Goal: Task Accomplishment & Management: Complete application form

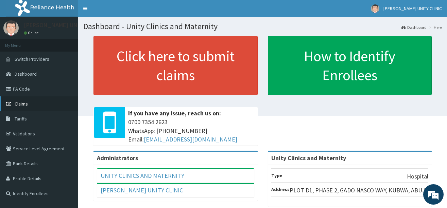
click at [23, 106] on span "Claims" at bounding box center [21, 104] width 13 height 6
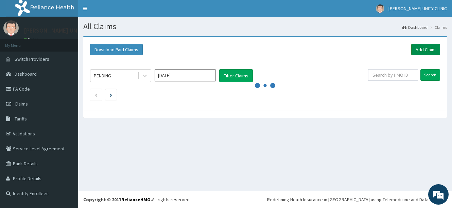
click at [420, 49] on link "Add Claim" at bounding box center [425, 50] width 29 height 12
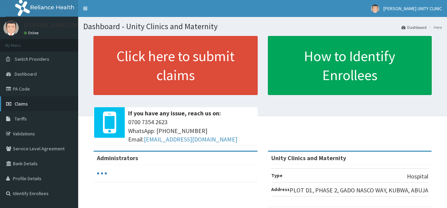
click at [36, 105] on link "Claims" at bounding box center [39, 104] width 78 height 15
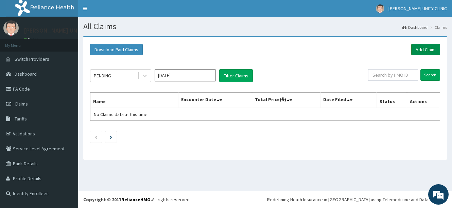
click at [426, 50] on link "Add Claim" at bounding box center [425, 50] width 29 height 12
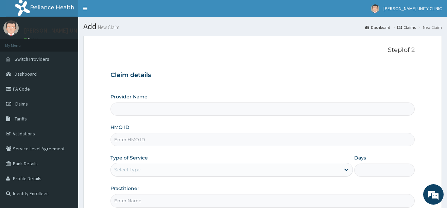
type input "Unity Clinics and Maternity"
click at [130, 140] on input "HMO ID" at bounding box center [262, 139] width 304 height 13
type input "gbi/10215/c"
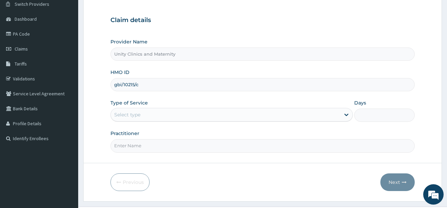
scroll to position [71, 0]
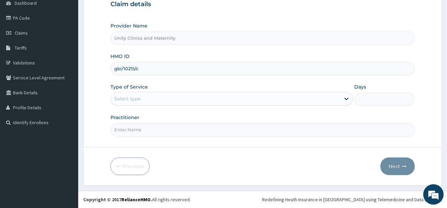
click at [182, 96] on div "Select type" at bounding box center [225, 98] width 229 height 11
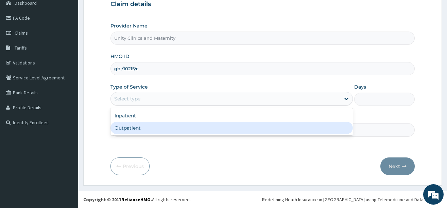
click at [172, 125] on div "Outpatient" at bounding box center [231, 128] width 242 height 12
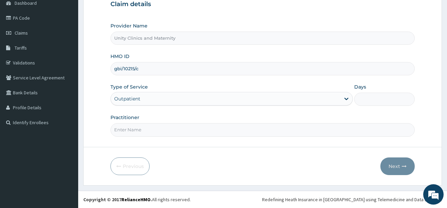
type input "1"
click at [155, 130] on input "Practitioner" at bounding box center [262, 129] width 304 height 13
type input "Dr Nwaedozie Stephen"
click at [402, 167] on icon "button" at bounding box center [404, 166] width 5 height 5
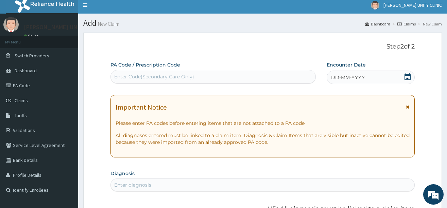
scroll to position [3, 0]
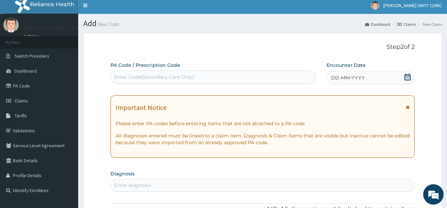
click at [408, 79] on icon at bounding box center [407, 77] width 7 height 7
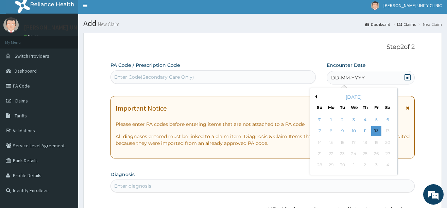
click at [317, 97] on div "September 2025" at bounding box center [354, 97] width 82 height 7
click at [316, 97] on button "Previous Month" at bounding box center [314, 96] width 3 height 3
click at [377, 153] on div "25" at bounding box center [376, 154] width 10 height 10
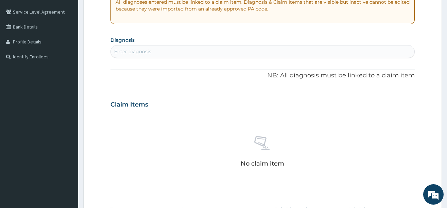
scroll to position [139, 0]
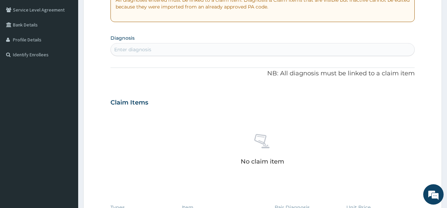
click at [151, 50] on div "Enter diagnosis" at bounding box center [132, 49] width 37 height 7
type input "asthma"
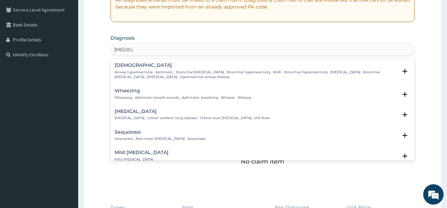
click at [131, 72] on p "Airway hyperreactivity , Asthmatic , Bronchial asthma , Bronchial hyperreactivi…" at bounding box center [256, 75] width 283 height 10
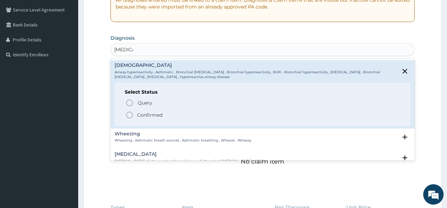
click at [128, 114] on icon "status option filled" at bounding box center [129, 115] width 8 height 8
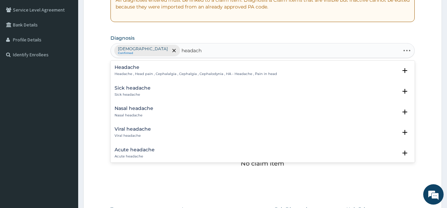
type input "headache"
click at [130, 68] on h4 "Headache" at bounding box center [196, 67] width 162 height 5
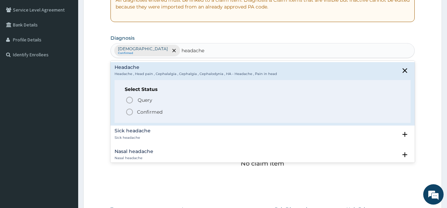
drag, startPoint x: 129, startPoint y: 111, endPoint x: 182, endPoint y: 97, distance: 54.6
click at [129, 111] on icon "status option filled" at bounding box center [129, 112] width 8 height 8
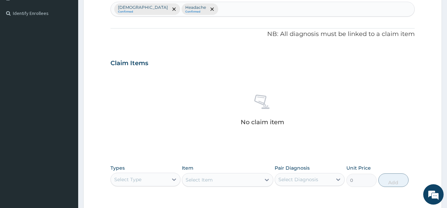
scroll to position [275, 0]
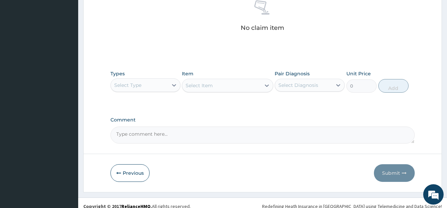
click at [142, 83] on div "Select Type" at bounding box center [139, 85] width 57 height 11
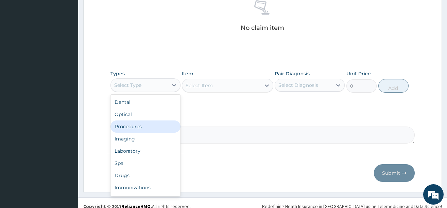
click at [136, 130] on div "Procedures" at bounding box center [145, 127] width 70 height 12
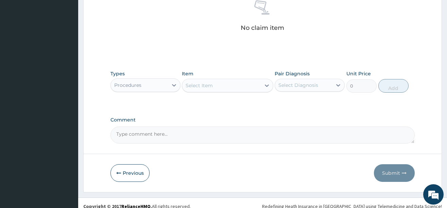
click at [237, 86] on div "Select Item" at bounding box center [221, 85] width 79 height 11
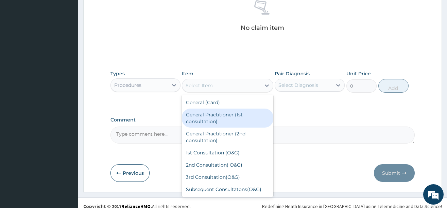
click at [227, 113] on div "General Practitioner (1st consultation)" at bounding box center [227, 118] width 91 height 19
type input "3900"
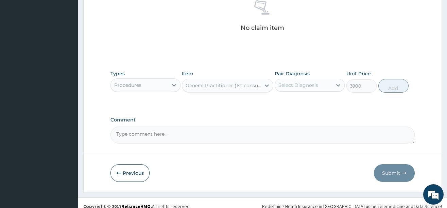
click at [306, 84] on div "Select Diagnosis" at bounding box center [298, 85] width 40 height 7
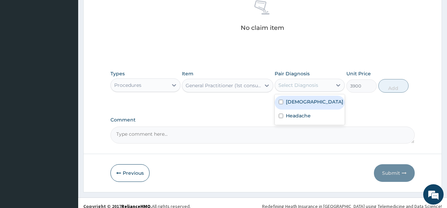
click at [302, 98] on div "Asthma" at bounding box center [310, 103] width 70 height 14
checkbox input "true"
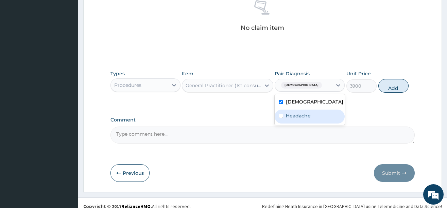
click at [295, 114] on label "Headache" at bounding box center [298, 115] width 25 height 7
checkbox input "true"
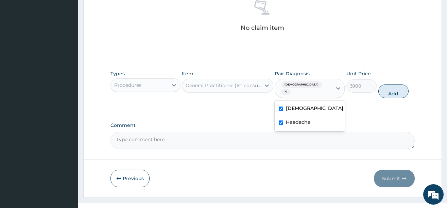
drag, startPoint x: 394, startPoint y: 89, endPoint x: 344, endPoint y: 99, distance: 50.6
click at [394, 89] on button "Add" at bounding box center [393, 92] width 31 height 14
type input "0"
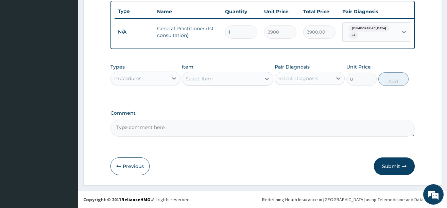
scroll to position [255, 0]
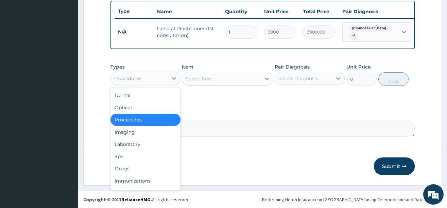
click at [149, 79] on div "Procedures" at bounding box center [139, 78] width 57 height 11
click at [127, 168] on div "Drugs" at bounding box center [145, 169] width 70 height 12
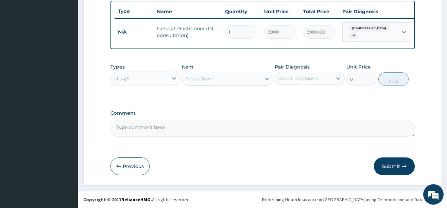
click at [237, 77] on div "Select Item" at bounding box center [221, 78] width 79 height 11
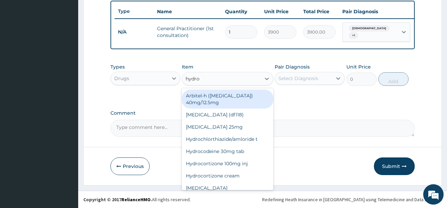
type input "hydroc"
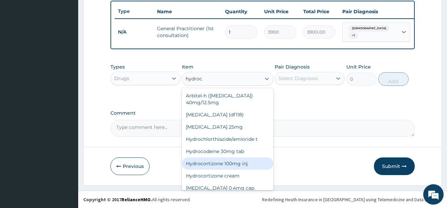
click at [220, 170] on div "Hydrocortizone 100mg inj" at bounding box center [227, 164] width 91 height 12
type input "748.8"
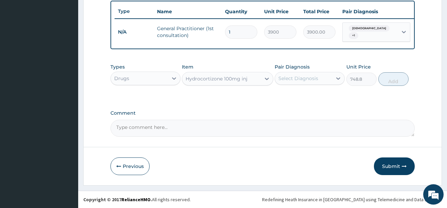
click at [304, 87] on div "Types Drugs Item Hydrocortizone 100mg inj Pair Diagnosis Select Diagnosis Unit …" at bounding box center [262, 74] width 304 height 29
click at [308, 78] on div "Select Diagnosis" at bounding box center [298, 78] width 40 height 7
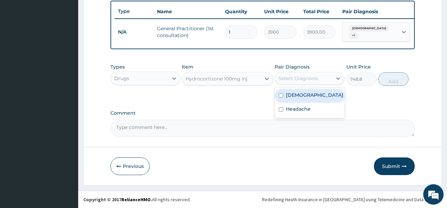
click at [299, 95] on label "Asthma" at bounding box center [314, 95] width 57 height 7
checkbox input "true"
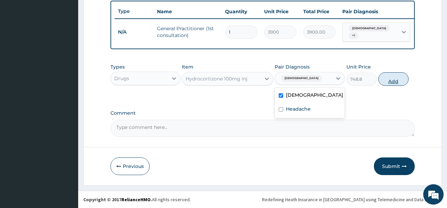
click at [388, 80] on button "Add" at bounding box center [393, 79] width 31 height 14
type input "0"
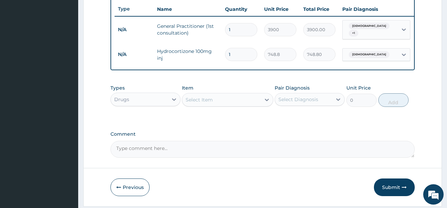
click at [211, 103] on div "Select Item" at bounding box center [199, 100] width 27 height 7
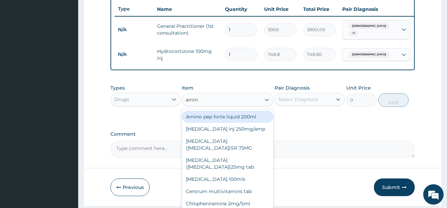
type input "amino"
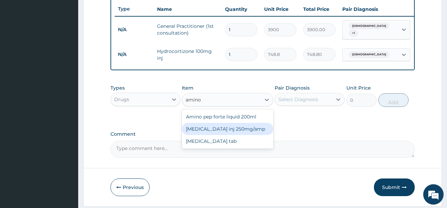
click at [228, 132] on div "Aminophyllin inj 250mg/amp" at bounding box center [227, 129] width 91 height 12
type input "626.4"
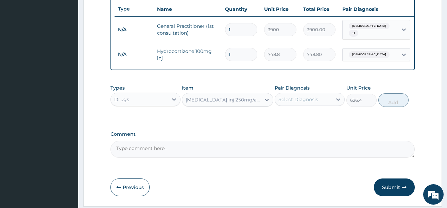
click at [315, 103] on div "Select Diagnosis" at bounding box center [298, 99] width 40 height 7
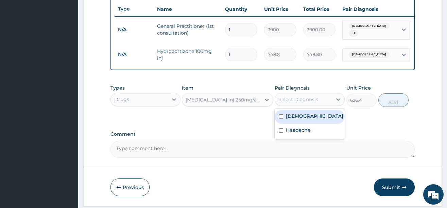
click at [297, 119] on label "Asthma" at bounding box center [314, 116] width 57 height 7
checkbox input "true"
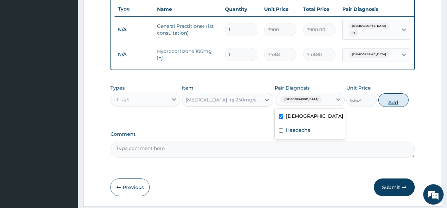
click at [390, 104] on button "Add" at bounding box center [393, 100] width 31 height 14
type input "0"
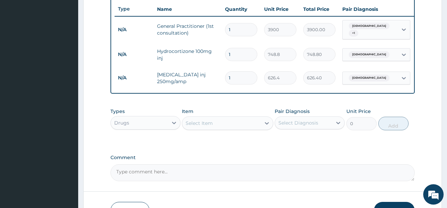
click at [202, 124] on div "Select Item" at bounding box center [199, 123] width 27 height 7
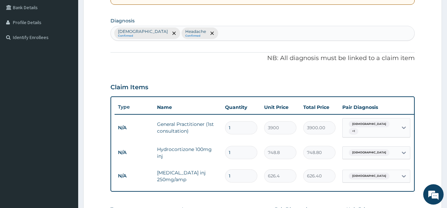
scroll to position [153, 0]
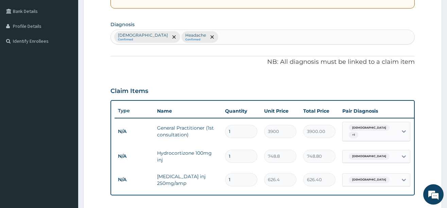
click at [203, 34] on div "Asthma Confirmed Headache Confirmed" at bounding box center [262, 37] width 303 height 14
type input "cough"
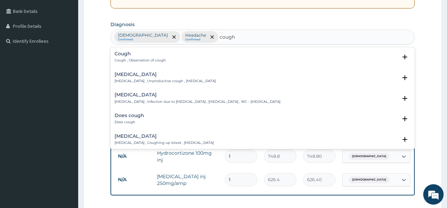
click at [119, 60] on p "Cough , Observation of cough" at bounding box center [140, 60] width 51 height 5
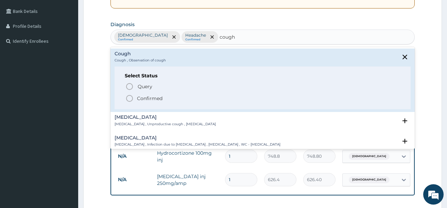
click at [132, 100] on icon "status option filled" at bounding box center [129, 98] width 8 height 8
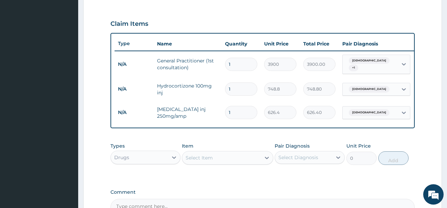
scroll to position [221, 0]
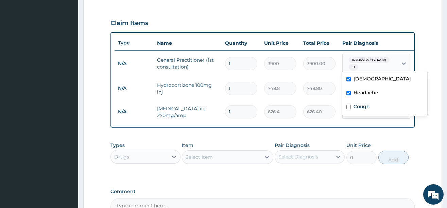
click at [358, 64] on span "+ 1" at bounding box center [354, 67] width 10 height 7
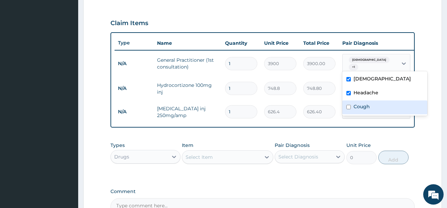
click at [353, 108] on label "Cough" at bounding box center [361, 106] width 16 height 7
checkbox input "true"
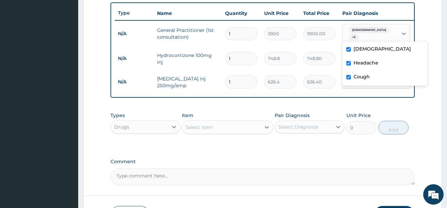
scroll to position [289, 0]
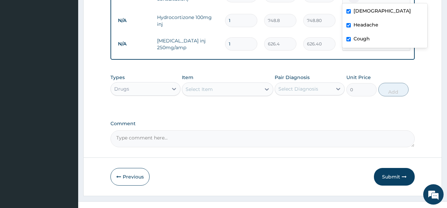
click at [210, 89] on div "Select Item" at bounding box center [199, 89] width 27 height 7
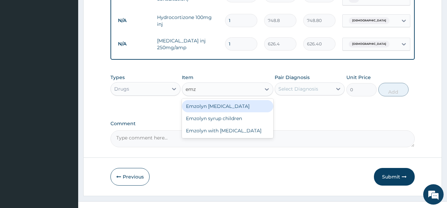
type input "emzo"
click at [223, 109] on div "Emzolyn expectorant" at bounding box center [227, 106] width 91 height 12
type input "840"
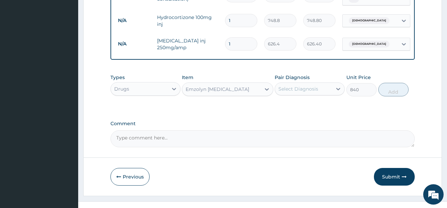
click at [314, 91] on div "Select Diagnosis" at bounding box center [298, 89] width 40 height 7
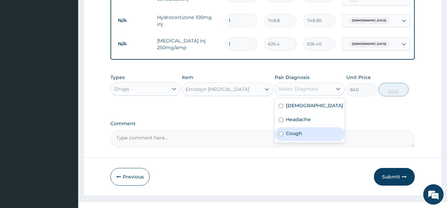
click at [301, 136] on label "Cough" at bounding box center [294, 133] width 16 height 7
checkbox input "true"
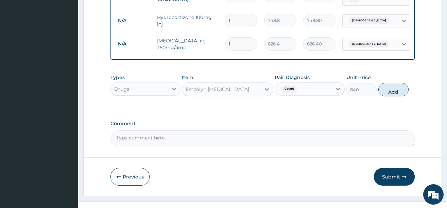
click at [395, 93] on button "Add" at bounding box center [393, 90] width 31 height 14
type input "0"
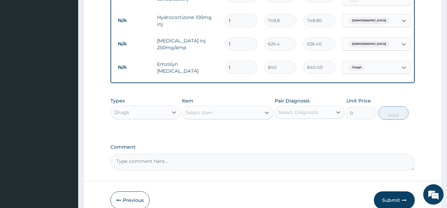
click at [209, 114] on div "Select Item" at bounding box center [199, 112] width 27 height 7
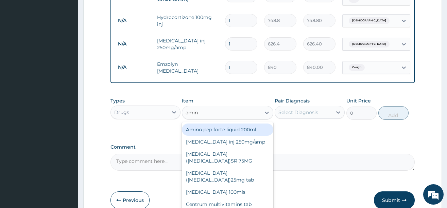
type input "amino"
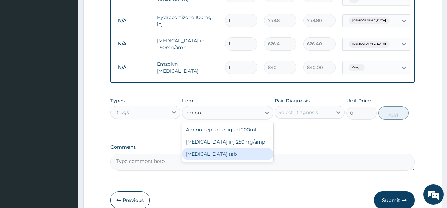
click at [224, 155] on div "Aminophylline tab" at bounding box center [227, 154] width 91 height 12
type input "100"
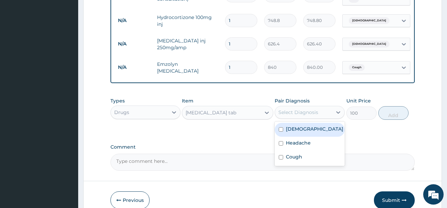
click at [314, 112] on div "Select Diagnosis" at bounding box center [298, 112] width 40 height 7
click at [297, 133] on label "Asthma" at bounding box center [314, 129] width 57 height 7
checkbox input "true"
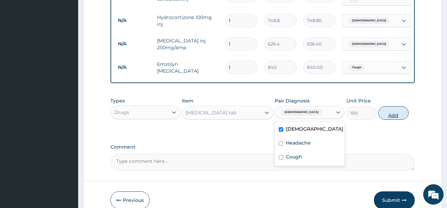
click at [388, 119] on button "Add" at bounding box center [393, 113] width 31 height 14
type input "0"
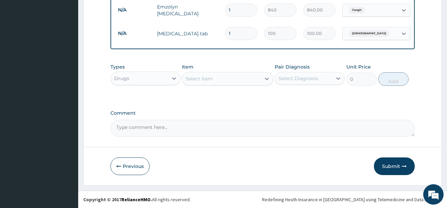
scroll to position [348, 0]
click at [240, 30] on input "1" at bounding box center [241, 33] width 32 height 13
type input "0.00"
type input "9"
type input "900.00"
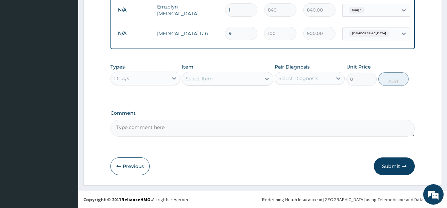
type input "0.00"
type input "6"
type input "600.00"
type input "6"
click at [195, 79] on div "Select Item" at bounding box center [199, 78] width 27 height 7
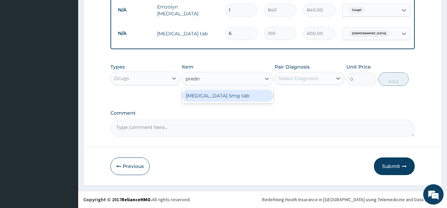
type input "predni"
click at [205, 94] on div "Prednisolone 5mg tab" at bounding box center [227, 96] width 91 height 12
type input "8.4"
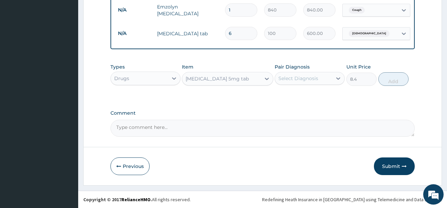
click at [312, 80] on div "Select Diagnosis" at bounding box center [298, 78] width 40 height 7
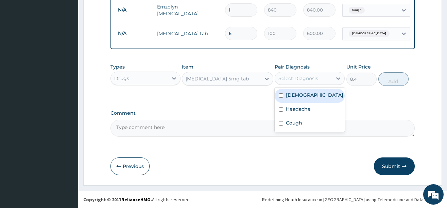
click at [306, 94] on div "Asthma" at bounding box center [310, 96] width 70 height 14
checkbox input "true"
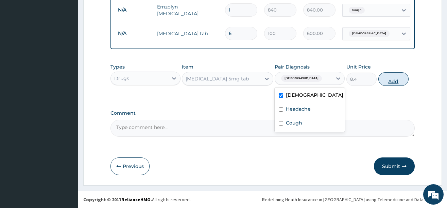
click at [387, 80] on button "Add" at bounding box center [393, 79] width 31 height 14
type input "0"
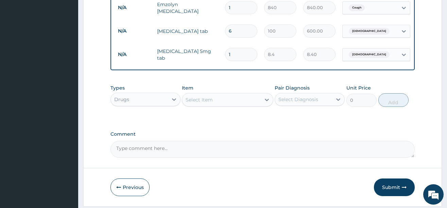
type input "0.00"
type input "9"
type input "75.60"
type input "9"
click at [201, 103] on div "Select Item" at bounding box center [199, 100] width 27 height 7
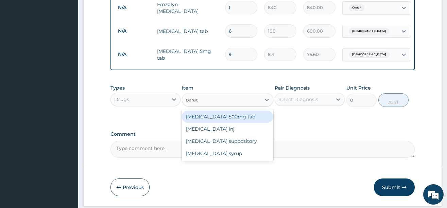
type input "parace"
click at [217, 117] on div "Paracetamol 500mg tab" at bounding box center [227, 117] width 91 height 12
type input "12"
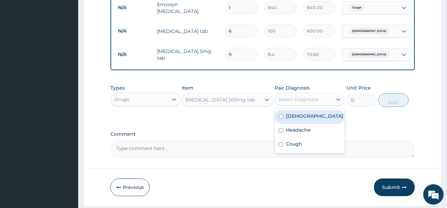
click at [311, 102] on div "Select Diagnosis" at bounding box center [298, 99] width 40 height 7
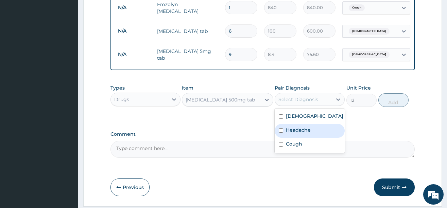
click at [299, 132] on label "Headache" at bounding box center [298, 130] width 25 height 7
checkbox input "true"
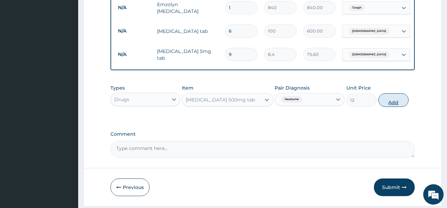
click at [390, 104] on button "Add" at bounding box center [393, 100] width 31 height 14
type input "0"
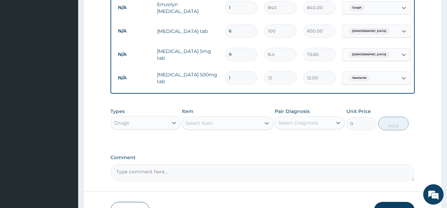
type input "0.00"
type input "9"
type input "108.00"
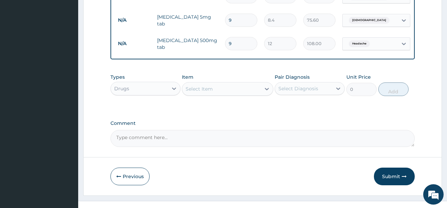
scroll to position [395, 0]
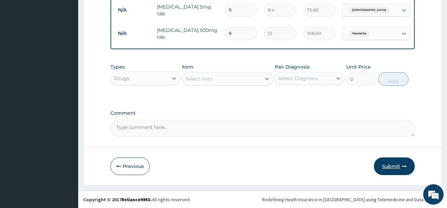
type input "9"
click at [396, 166] on button "Submit" at bounding box center [394, 167] width 41 height 18
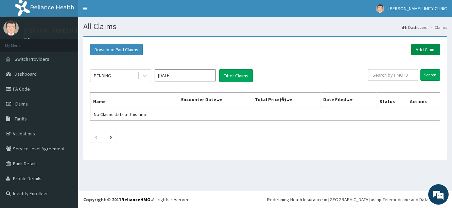
click at [418, 48] on link "Add Claim" at bounding box center [425, 50] width 29 height 12
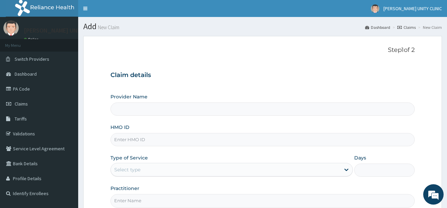
click at [158, 141] on input "HMO ID" at bounding box center [262, 139] width 304 height 13
type input "gb"
type input "Unity Clinics and Maternity"
type input "gbi/10215/b"
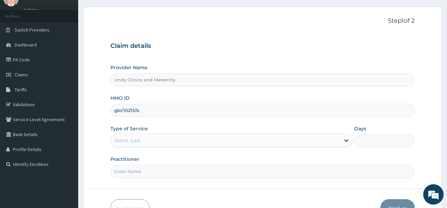
scroll to position [68, 0]
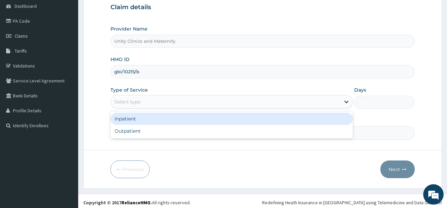
click at [147, 105] on div "Select type" at bounding box center [225, 102] width 229 height 11
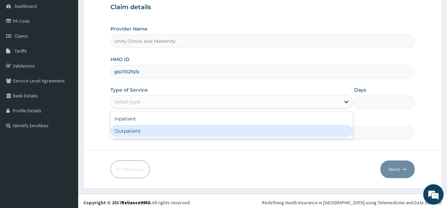
click at [144, 132] on div "Outpatient" at bounding box center [231, 131] width 242 height 12
type input "1"
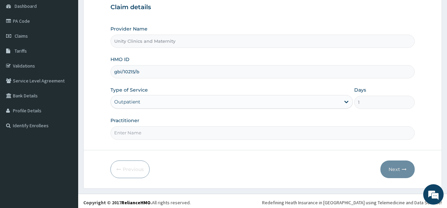
drag, startPoint x: 145, startPoint y: 132, endPoint x: 149, endPoint y: 139, distance: 7.5
click at [145, 132] on input "Practitioner" at bounding box center [262, 132] width 304 height 13
type input "Dr [PERSON_NAME]"
click at [393, 169] on button "Next" at bounding box center [397, 170] width 34 height 18
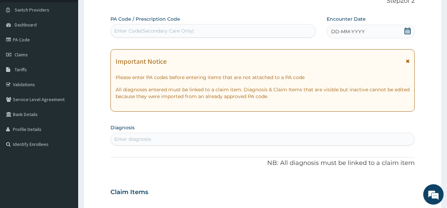
scroll to position [34, 0]
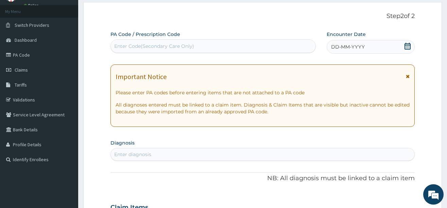
click at [406, 48] on icon at bounding box center [407, 46] width 6 height 7
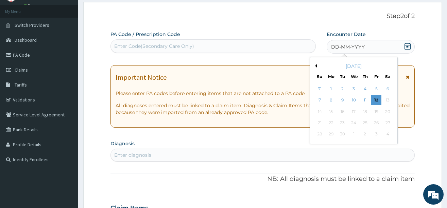
click at [317, 66] on div "[DATE]" at bounding box center [354, 66] width 82 height 7
click at [315, 66] on button "Previous Month" at bounding box center [314, 65] width 3 height 3
click at [342, 134] on div "26" at bounding box center [342, 134] width 10 height 10
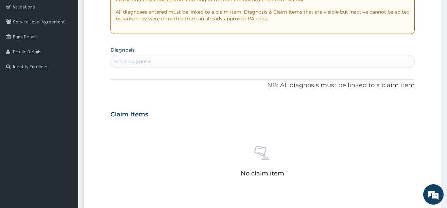
scroll to position [136, 0]
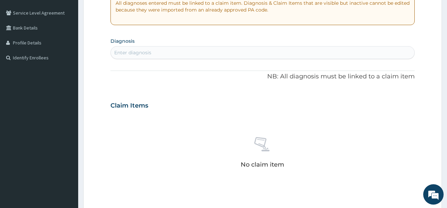
click at [144, 50] on div "Enter diagnosis" at bounding box center [132, 52] width 37 height 7
type input "n"
type input "malaria"
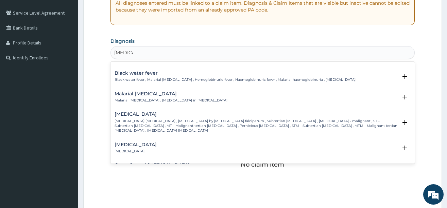
scroll to position [238, 0]
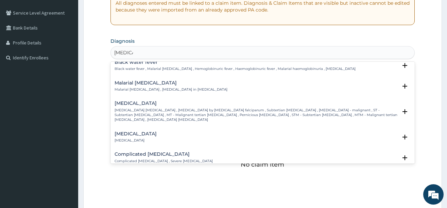
click at [137, 101] on h4 "Falciparum malaria" at bounding box center [256, 103] width 283 height 5
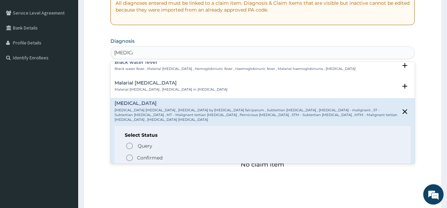
click at [132, 154] on icon "status option filled" at bounding box center [129, 158] width 8 height 8
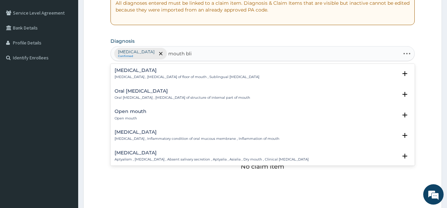
type input "mouth blis"
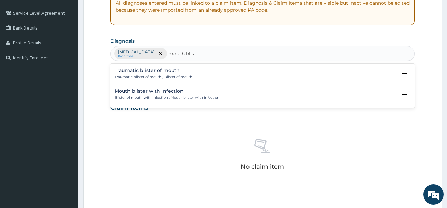
click at [122, 73] on h4 "Traumatic blister of mouth" at bounding box center [154, 70] width 78 height 5
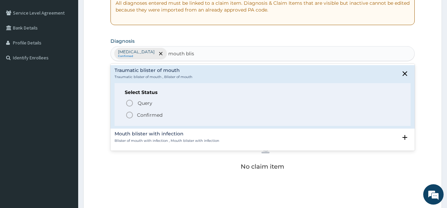
click at [129, 116] on icon "status option filled" at bounding box center [129, 115] width 8 height 8
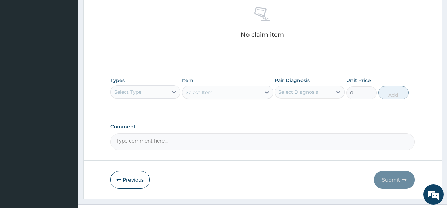
scroll to position [272, 0]
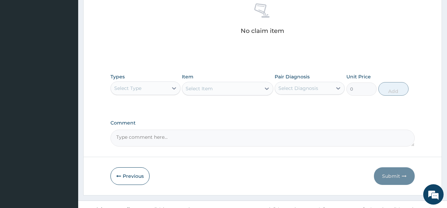
click at [152, 89] on div "Select Type" at bounding box center [139, 88] width 57 height 11
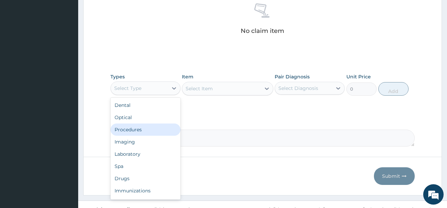
click at [143, 130] on div "Procedures" at bounding box center [145, 130] width 70 height 12
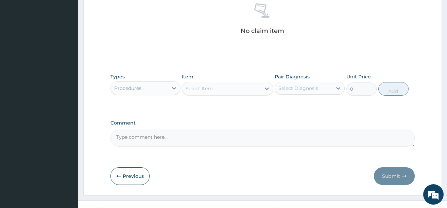
click at [237, 88] on div "Select Item" at bounding box center [221, 88] width 79 height 11
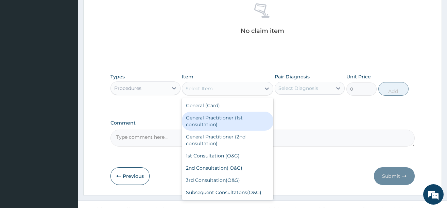
click at [230, 122] on div "General Practitioner (1st consultation)" at bounding box center [227, 121] width 91 height 19
type input "3900"
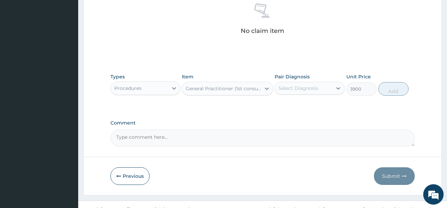
click at [312, 91] on div "Select Diagnosis" at bounding box center [298, 88] width 40 height 7
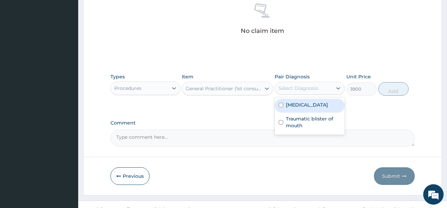
click at [306, 104] on label "Falciparum malaria" at bounding box center [307, 105] width 42 height 7
checkbox input "true"
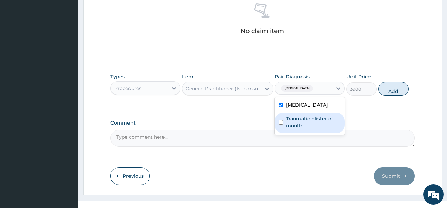
click at [305, 118] on label "Traumatic blister of mouth" at bounding box center [313, 123] width 55 height 14
checkbox input "true"
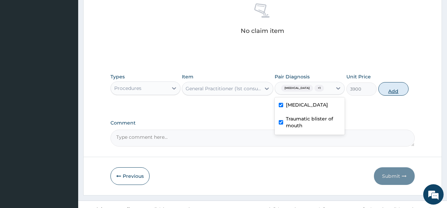
click at [393, 95] on button "Add" at bounding box center [393, 89] width 31 height 14
type input "0"
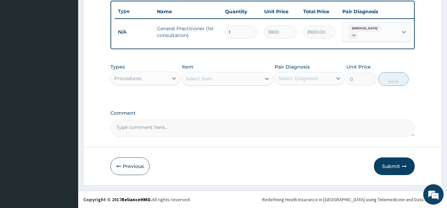
scroll to position [257, 0]
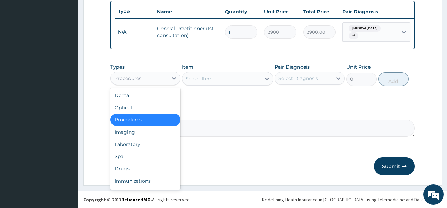
click at [157, 77] on div "Procedures" at bounding box center [139, 78] width 57 height 11
click at [130, 165] on div "Drugs" at bounding box center [145, 169] width 70 height 12
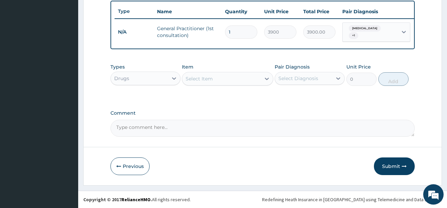
click at [220, 79] on div "Select Item" at bounding box center [221, 78] width 79 height 11
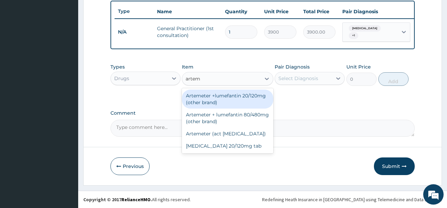
type input "arteme"
click at [221, 98] on div "Artemeter +lumefantin 20/120mg (other brand)" at bounding box center [227, 99] width 91 height 19
type input "57.6"
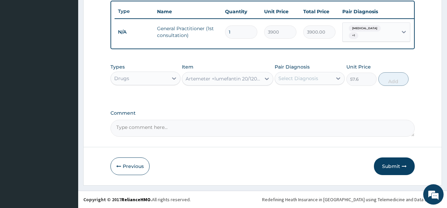
click at [307, 78] on div "Select Diagnosis" at bounding box center [298, 78] width 40 height 7
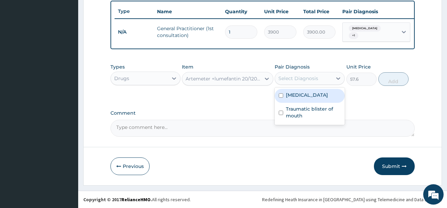
click at [297, 96] on label "Falciparum malaria" at bounding box center [307, 95] width 42 height 7
checkbox input "true"
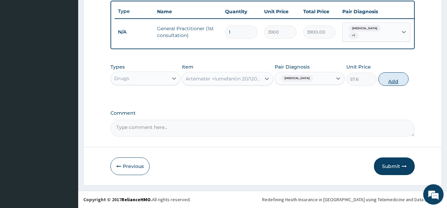
click at [390, 81] on button "Add" at bounding box center [393, 79] width 31 height 14
type input "0"
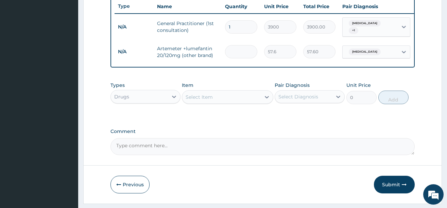
type input "0.00"
type input "2"
type input "115.20"
type input "24"
type input "1382.40"
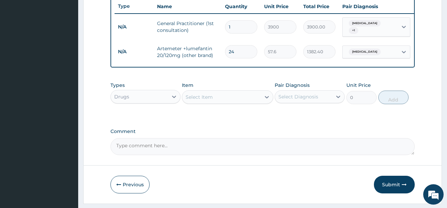
type input "24"
click at [221, 100] on div "Select Item" at bounding box center [221, 97] width 79 height 11
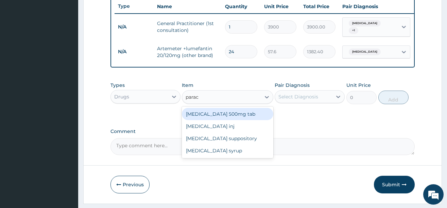
type input "parace"
click at [247, 120] on div "[MEDICAL_DATA] 500mg tab" at bounding box center [227, 114] width 91 height 12
type input "12"
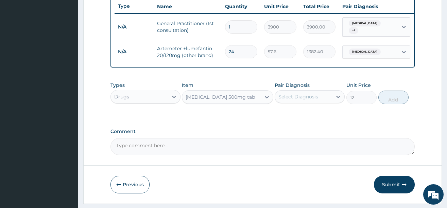
click at [309, 100] on div "Select Diagnosis" at bounding box center [298, 96] width 40 height 7
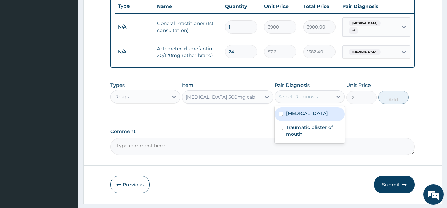
click at [307, 115] on label "Falciparum malaria" at bounding box center [307, 113] width 42 height 7
checkbox input "true"
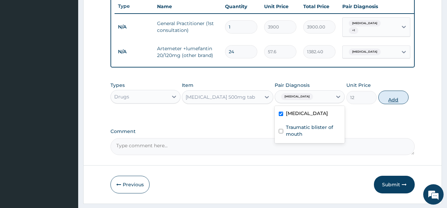
click at [393, 104] on button "Add" at bounding box center [393, 98] width 31 height 14
type input "0"
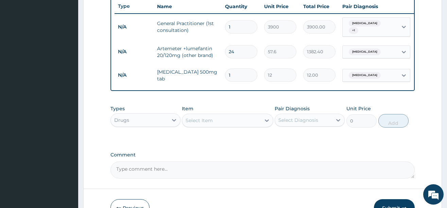
type input "18"
type input "216.00"
type input "18"
click at [214, 120] on div "Select Item" at bounding box center [221, 120] width 79 height 11
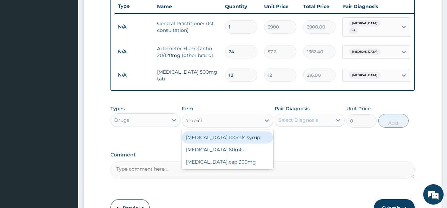
type input "ampic"
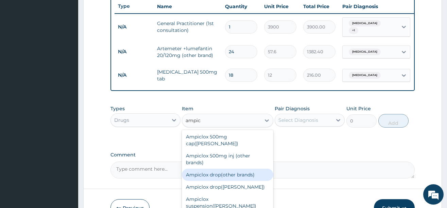
scroll to position [0, 0]
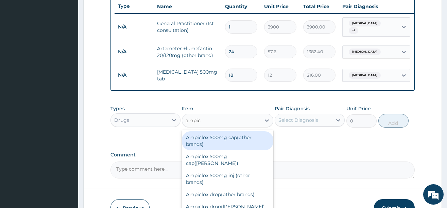
click at [216, 145] on div "Ampiclox 500mg cap(other brands)" at bounding box center [227, 141] width 91 height 19
type input "63.36"
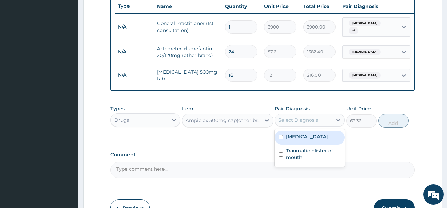
click at [307, 124] on div "Select Diagnosis" at bounding box center [298, 120] width 40 height 7
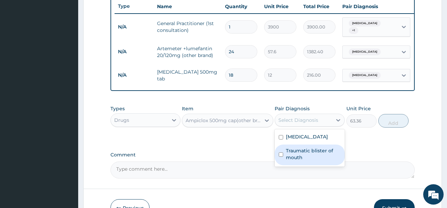
click at [304, 156] on label "Traumatic blister of mouth" at bounding box center [313, 154] width 55 height 14
checkbox input "true"
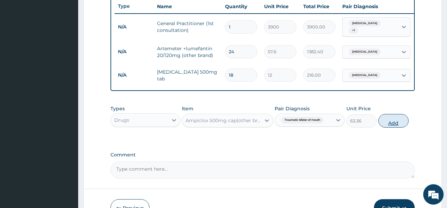
click at [397, 125] on button "Add" at bounding box center [393, 121] width 31 height 14
type input "0"
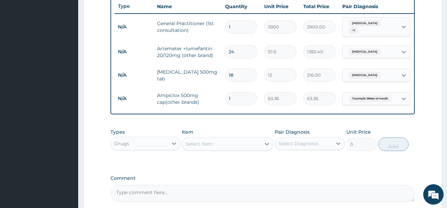
type input "10"
type input "633.60"
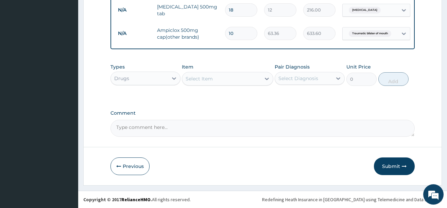
scroll to position [328, 0]
type input "10"
click at [197, 82] on div "Select Item" at bounding box center [199, 78] width 27 height 7
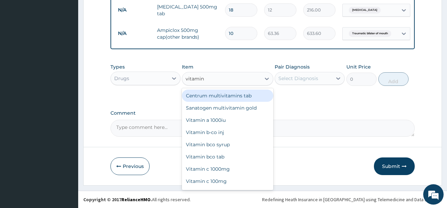
type input "vitamin c"
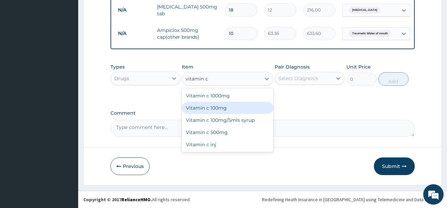
click at [217, 111] on div "Vitamin c 100mg" at bounding box center [227, 108] width 91 height 12
type input "12"
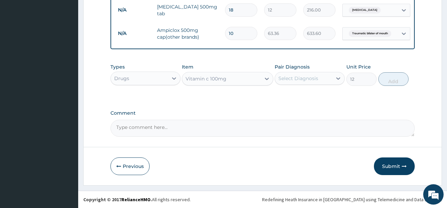
click at [319, 78] on div "Select Diagnosis" at bounding box center [303, 78] width 57 height 11
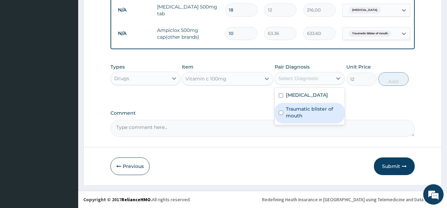
click at [306, 109] on label "Traumatic blister of mouth" at bounding box center [313, 113] width 55 height 14
checkbox input "true"
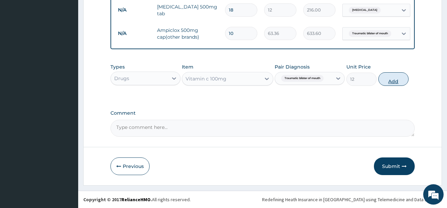
click at [389, 82] on button "Add" at bounding box center [393, 79] width 31 height 14
type input "0"
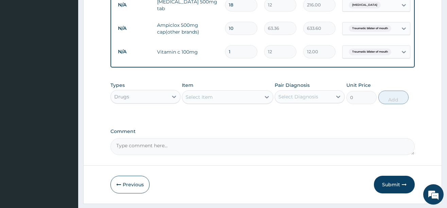
type input "0.00"
type input "3"
type input "36.00"
type input "30"
type input "360.00"
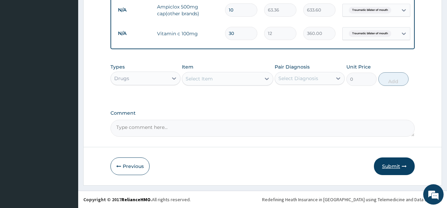
type input "30"
click at [393, 168] on button "Submit" at bounding box center [394, 167] width 41 height 18
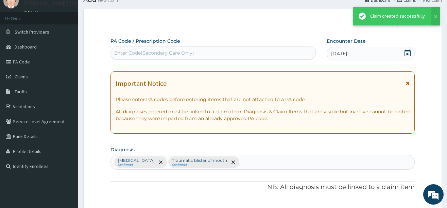
scroll to position [351, 0]
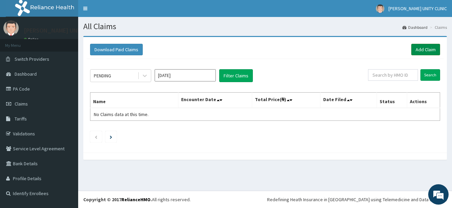
click at [425, 51] on link "Add Claim" at bounding box center [425, 50] width 29 height 12
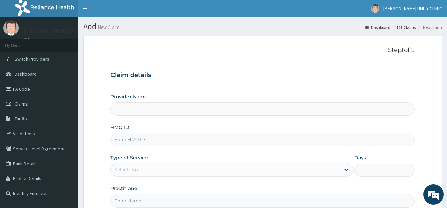
click at [130, 144] on input "HMO ID" at bounding box center [262, 139] width 304 height 13
type input "gbi/"
type input "Unity Clinics and Maternity"
type input "gbi/10215/d"
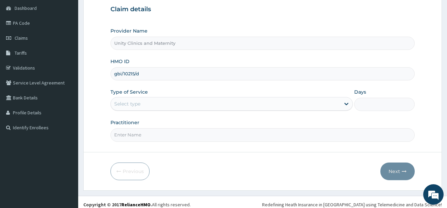
scroll to position [68, 0]
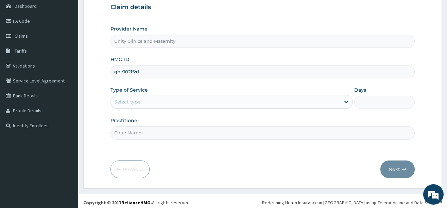
click at [186, 106] on div "Select type" at bounding box center [225, 102] width 229 height 11
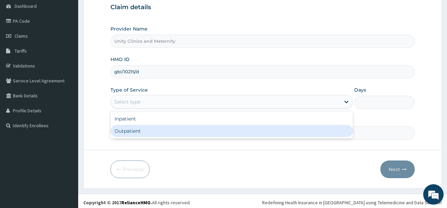
click at [162, 130] on div "Outpatient" at bounding box center [231, 131] width 242 height 12
type input "1"
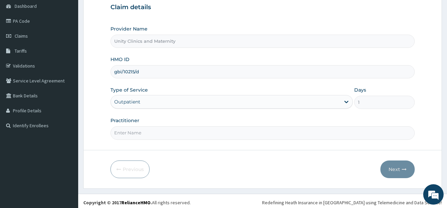
drag, startPoint x: 172, startPoint y: 134, endPoint x: 173, endPoint y: 138, distance: 4.5
click at [172, 134] on input "Practitioner" at bounding box center [262, 132] width 304 height 13
type input "Dr Nwaedozie Stephen"
click at [391, 171] on button "Next" at bounding box center [397, 170] width 34 height 18
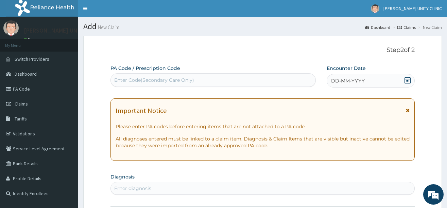
click at [406, 80] on icon at bounding box center [407, 80] width 6 height 7
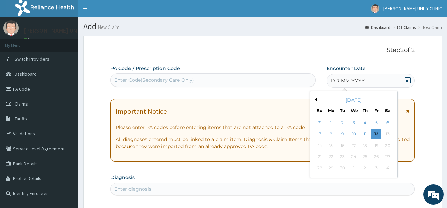
click at [316, 98] on button "Previous Month" at bounding box center [314, 99] width 3 height 3
click at [353, 169] on div "27" at bounding box center [354, 168] width 10 height 10
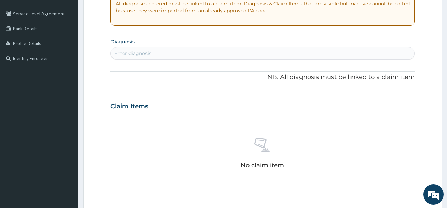
scroll to position [136, 0]
click at [149, 53] on div "Enter diagnosis" at bounding box center [132, 52] width 37 height 7
type input "malaria"
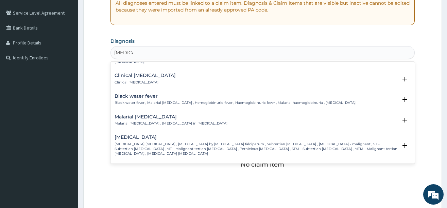
scroll to position [238, 0]
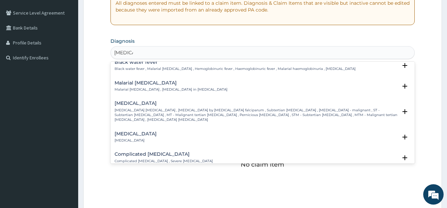
click at [138, 103] on div "Falciparum malaria Falciparum malaria , Malignant tertian malaria , Malaria by …" at bounding box center [256, 111] width 283 height 21
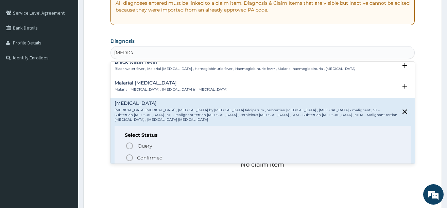
click at [132, 155] on circle "status option filled" at bounding box center [129, 158] width 6 height 6
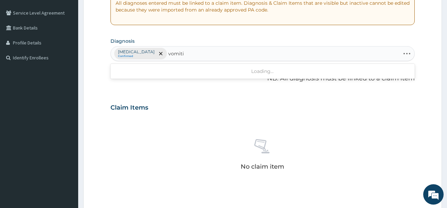
type input "vomiting"
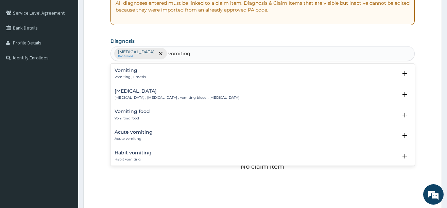
click at [126, 74] on div "Vomiting Vomiting , Emesis" at bounding box center [130, 74] width 31 height 12
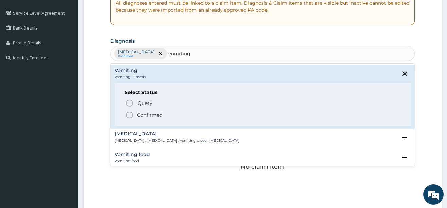
click at [130, 115] on icon "status option filled" at bounding box center [129, 115] width 8 height 8
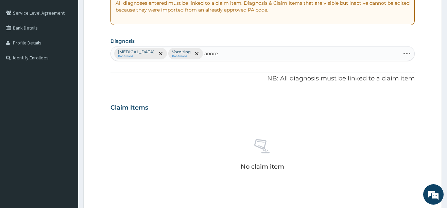
type input "anorex"
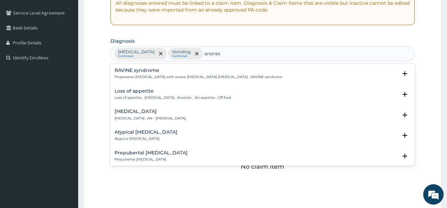
click at [128, 95] on div "Loss of appetite Loss of appetite , Anorexia , Anorexic , No appetite , Off food" at bounding box center [173, 95] width 117 height 12
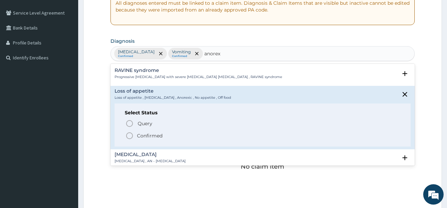
click at [129, 136] on icon "status option filled" at bounding box center [129, 136] width 8 height 8
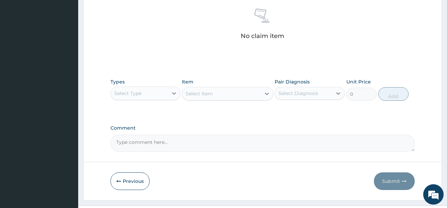
scroll to position [272, 0]
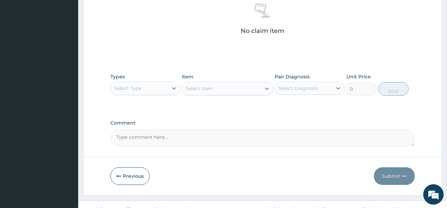
click at [149, 94] on div "Select Type" at bounding box center [145, 89] width 70 height 14
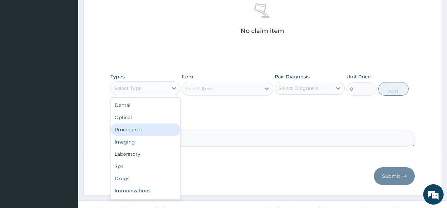
click at [141, 132] on div "Procedures" at bounding box center [145, 130] width 70 height 12
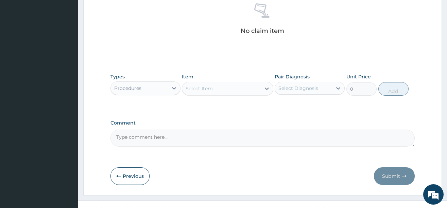
click at [236, 89] on div "Select Item" at bounding box center [221, 88] width 79 height 11
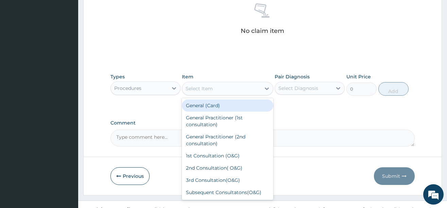
type input "g"
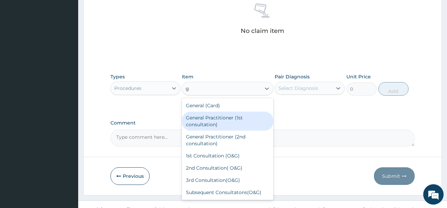
click at [223, 123] on div "General Practitioner (1st consultation)" at bounding box center [227, 121] width 91 height 19
type input "3900"
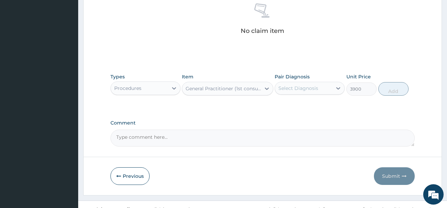
click at [314, 90] on div "Select Diagnosis" at bounding box center [298, 88] width 40 height 7
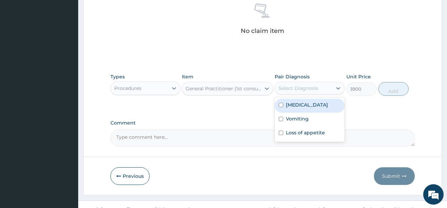
click at [304, 112] on div "Falciparum malaria" at bounding box center [310, 106] width 70 height 14
checkbox input "true"
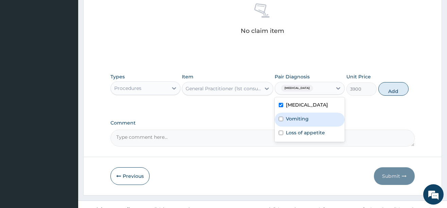
click at [301, 123] on div "Vomiting" at bounding box center [310, 120] width 70 height 14
checkbox input "true"
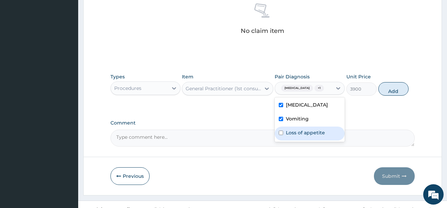
click at [298, 136] on label "Loss of appetite" at bounding box center [305, 132] width 39 height 7
checkbox input "true"
click at [393, 96] on button "Add" at bounding box center [393, 89] width 31 height 14
type input "0"
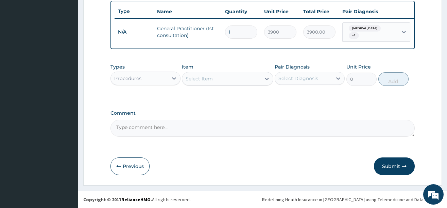
scroll to position [257, 0]
click at [162, 97] on div "Types Procedures Item Select Item Pair Diagnosis Select Diagnosis Unit Price 0 …" at bounding box center [262, 79] width 304 height 39
click at [162, 76] on div "Procedures" at bounding box center [139, 78] width 57 height 11
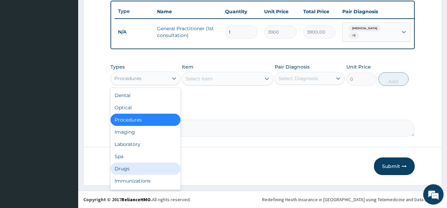
click at [133, 169] on div "Drugs" at bounding box center [145, 169] width 70 height 12
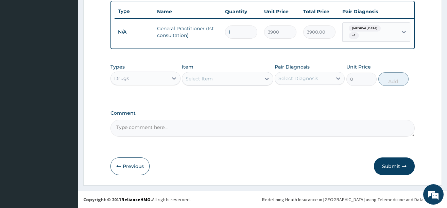
click at [230, 80] on div "Select Item" at bounding box center [221, 78] width 79 height 11
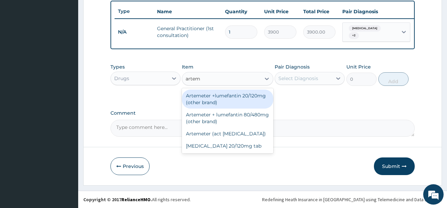
type input "arteme"
click at [229, 100] on div "Artemeter +lumefantin 20/120mg (other brand)" at bounding box center [227, 99] width 91 height 19
type input "57.6"
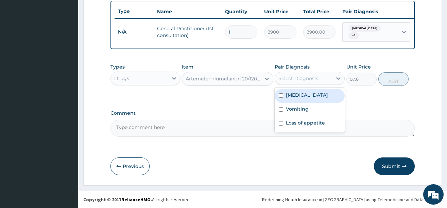
click at [308, 73] on div "Select Diagnosis" at bounding box center [303, 78] width 57 height 11
click at [299, 94] on label "Falciparum malaria" at bounding box center [307, 95] width 42 height 7
checkbox input "true"
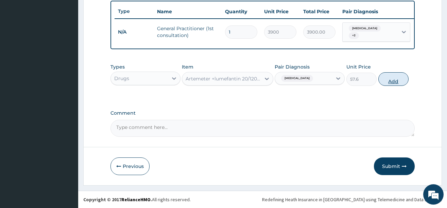
click at [400, 81] on button "Add" at bounding box center [393, 79] width 31 height 14
type input "0"
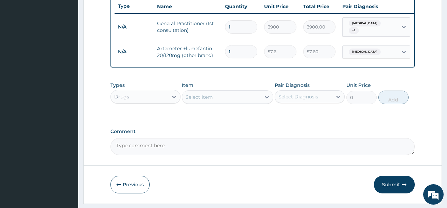
type input "12"
type input "691.20"
type input "12"
click at [208, 101] on div "Select Item" at bounding box center [199, 97] width 27 height 7
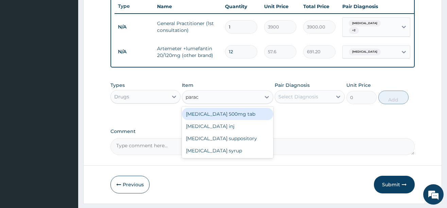
type input "parace"
click at [239, 117] on div "Paracetamol 500mg tab" at bounding box center [227, 114] width 91 height 12
type input "12"
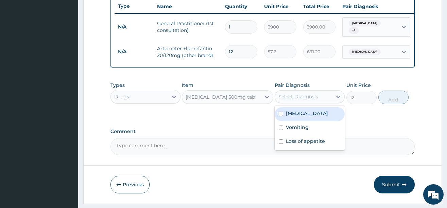
click at [315, 100] on div "Select Diagnosis" at bounding box center [298, 96] width 40 height 7
click at [308, 117] on label "Falciparum malaria" at bounding box center [307, 113] width 42 height 7
checkbox input "true"
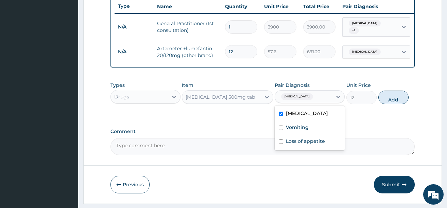
click at [394, 104] on button "Add" at bounding box center [393, 98] width 31 height 14
type input "0"
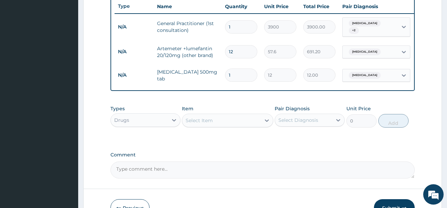
type input "0.00"
type input "9"
type input "108.00"
type input "9"
click at [215, 122] on div "Select Item" at bounding box center [221, 120] width 79 height 11
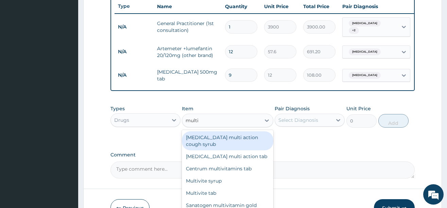
type input "multiv"
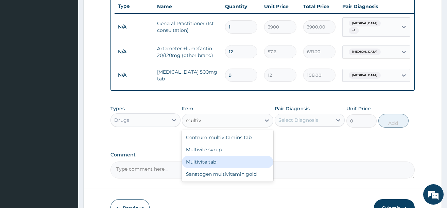
click at [222, 163] on div "Multivite tab" at bounding box center [227, 162] width 91 height 12
type input "21.6"
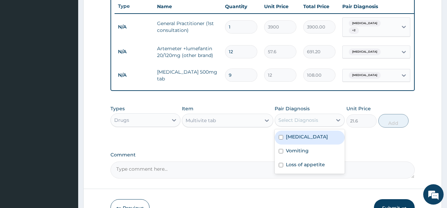
click at [312, 122] on div "Select Diagnosis" at bounding box center [303, 120] width 57 height 11
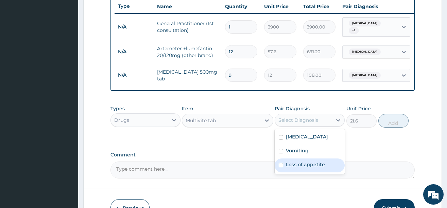
click at [296, 168] on label "Loss of appetite" at bounding box center [305, 164] width 39 height 7
checkbox input "true"
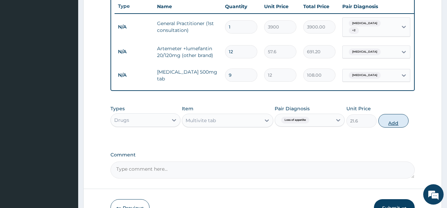
click at [390, 127] on button "Add" at bounding box center [393, 121] width 31 height 14
type input "0"
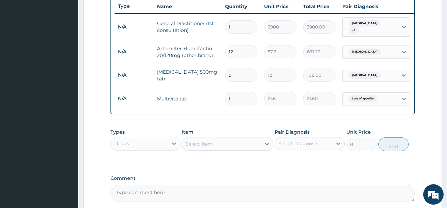
type input "0.00"
type input "6"
type input "129.60"
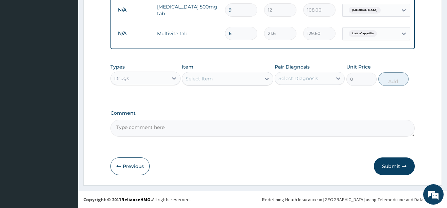
scroll to position [328, 0]
type input "6"
click at [221, 83] on div "Select Item" at bounding box center [221, 78] width 79 height 11
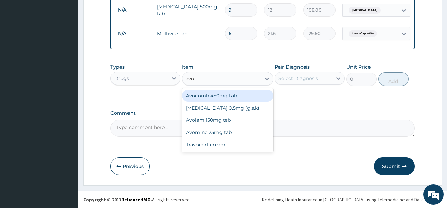
type input "avom"
click at [229, 94] on div "Avomine 25mg tab" at bounding box center [227, 96] width 91 height 12
type input "115.2"
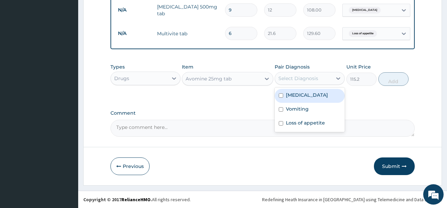
click at [310, 76] on div "Select Diagnosis" at bounding box center [298, 78] width 40 height 7
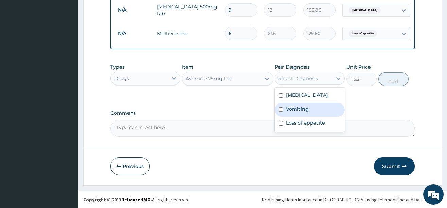
click at [299, 115] on div "Vomiting" at bounding box center [310, 110] width 70 height 14
checkbox input "true"
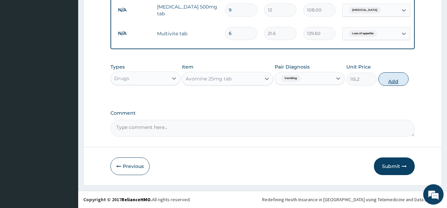
click at [393, 81] on button "Add" at bounding box center [393, 79] width 31 height 14
type input "0"
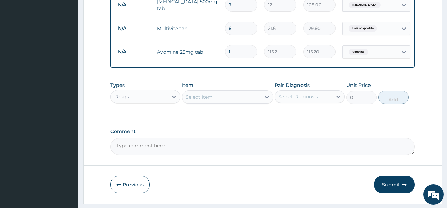
type input "0.00"
type input "3"
type input "345.60"
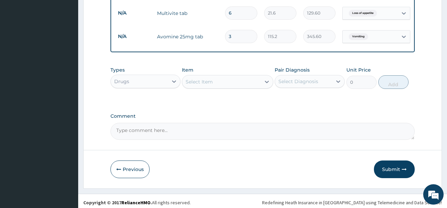
scroll to position [351, 0]
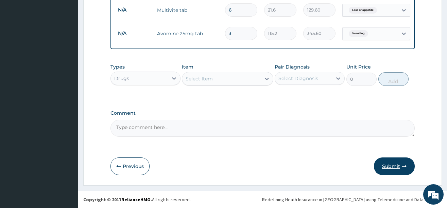
type input "3"
click at [382, 165] on button "Submit" at bounding box center [394, 167] width 41 height 18
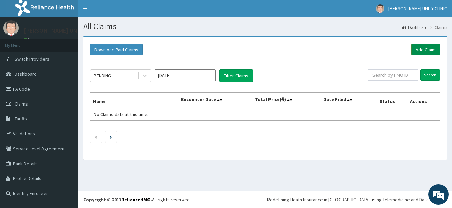
click at [426, 48] on link "Add Claim" at bounding box center [425, 50] width 29 height 12
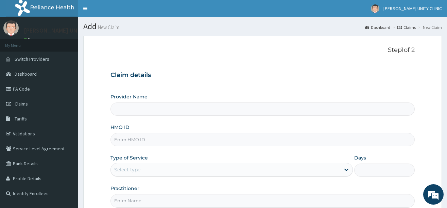
click at [148, 144] on input "HMO ID" at bounding box center [262, 139] width 304 height 13
type input "Unity Clinics and Maternity"
type input "gbi/10215/c"
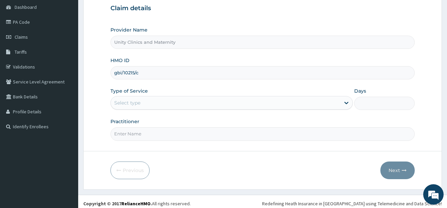
scroll to position [71, 0]
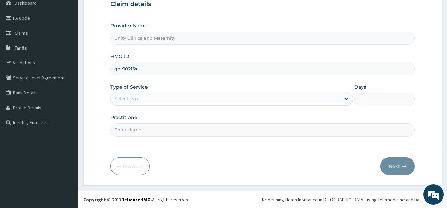
click at [167, 100] on div "Select type" at bounding box center [225, 98] width 229 height 11
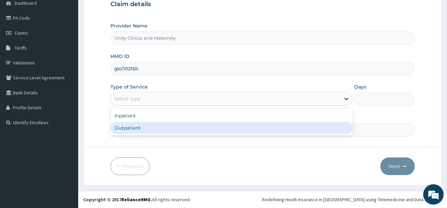
click at [154, 128] on div "Outpatient" at bounding box center [231, 128] width 242 height 12
type input "1"
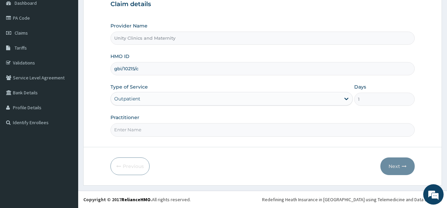
click at [179, 135] on input "Practitioner" at bounding box center [262, 129] width 304 height 13
type input "Dr Nwaedozie Stephen"
click at [394, 167] on button "Next" at bounding box center [397, 167] width 34 height 18
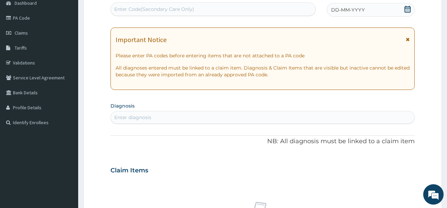
click at [408, 7] on icon at bounding box center [407, 9] width 7 height 7
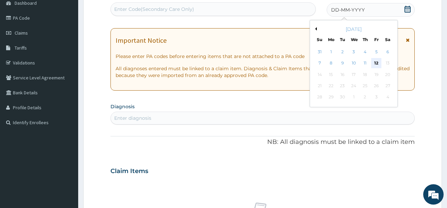
click at [377, 64] on div "12" at bounding box center [376, 63] width 10 height 10
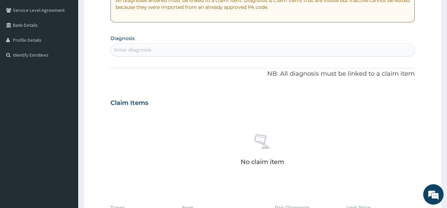
scroll to position [139, 0]
click at [141, 46] on div "Enter diagnosis" at bounding box center [262, 49] width 303 height 11
type input "malaria"
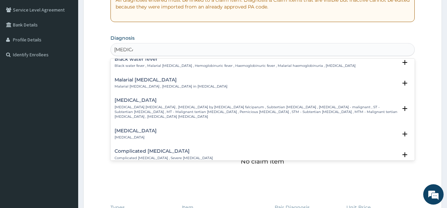
scroll to position [272, 0]
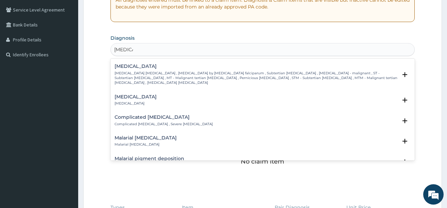
click at [147, 74] on p "Falciparum malaria , Malignant tertian malaria , Malaria by Plasmodium falcipar…" at bounding box center [256, 78] width 283 height 15
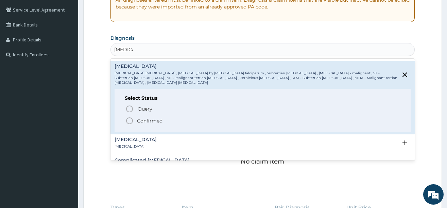
click at [130, 117] on icon "status option filled" at bounding box center [129, 121] width 8 height 8
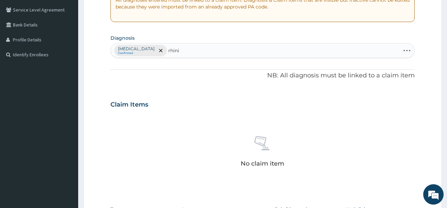
type input "rhinit"
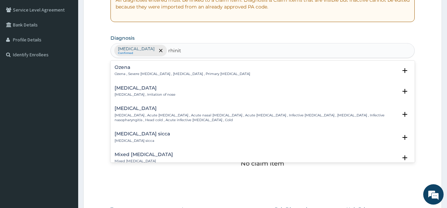
click at [138, 112] on div "Common cold Common cold , Acute coryza , Acute nasal catarrh , Acute rhinitis ,…" at bounding box center [256, 114] width 283 height 17
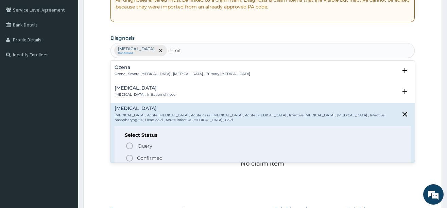
click at [128, 157] on icon "status option filled" at bounding box center [129, 158] width 8 height 8
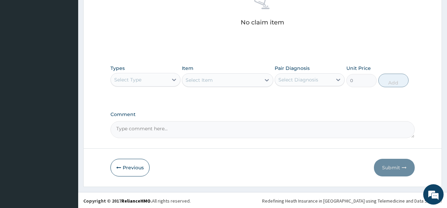
scroll to position [282, 0]
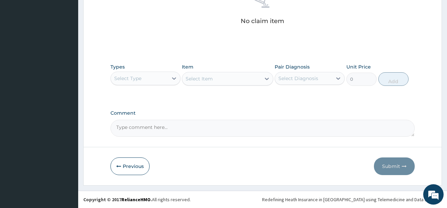
click at [161, 72] on div "Select Type" at bounding box center [145, 79] width 70 height 14
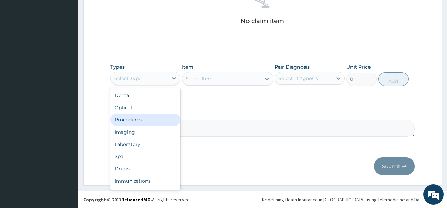
click at [140, 117] on div "Procedures" at bounding box center [145, 120] width 70 height 12
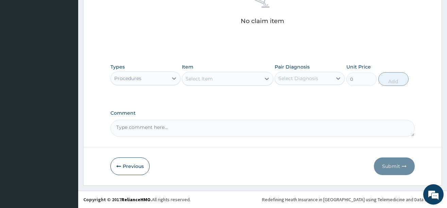
click at [241, 79] on div "Select Item" at bounding box center [221, 78] width 79 height 11
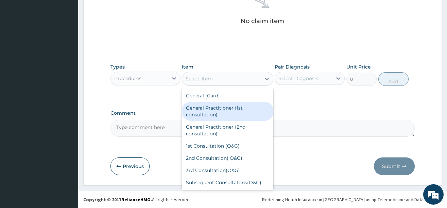
click at [225, 112] on div "General Practitioner (1st consultation)" at bounding box center [227, 111] width 91 height 19
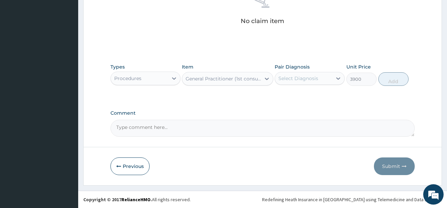
type input "3900"
click at [310, 74] on div "Select Diagnosis" at bounding box center [303, 78] width 57 height 11
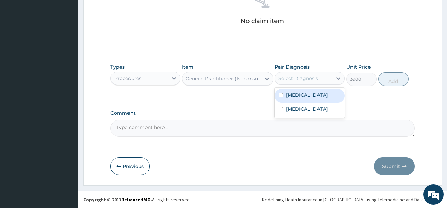
click at [298, 97] on label "Falciparum malaria" at bounding box center [307, 95] width 42 height 7
checkbox input "true"
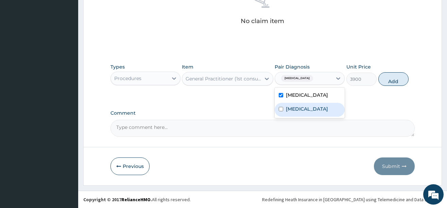
click at [299, 110] on label "Common cold" at bounding box center [307, 109] width 42 height 7
checkbox input "true"
click at [399, 85] on button "Add" at bounding box center [393, 79] width 31 height 14
type input "0"
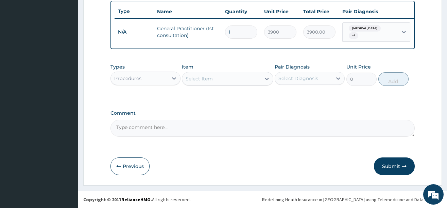
scroll to position [257, 0]
click at [155, 82] on div "Procedures" at bounding box center [139, 78] width 57 height 11
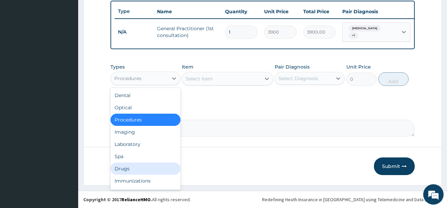
click at [126, 167] on div "Drugs" at bounding box center [145, 169] width 70 height 12
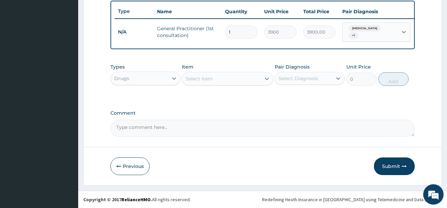
click at [246, 80] on div "Select Item" at bounding box center [221, 78] width 79 height 11
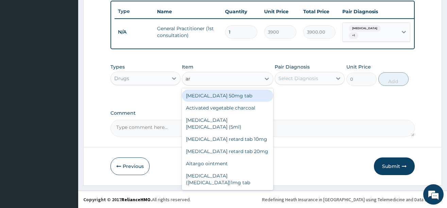
type input "a"
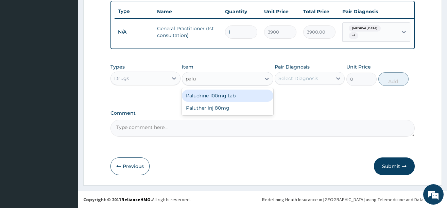
type input "palut"
click at [246, 94] on div "Paluther inj 80mg" at bounding box center [227, 96] width 91 height 12
type input "780"
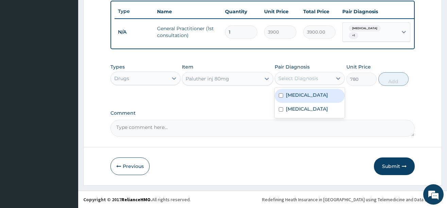
click at [321, 79] on div "Select Diagnosis" at bounding box center [303, 78] width 57 height 11
click at [321, 98] on label "Falciparum malaria" at bounding box center [307, 95] width 42 height 7
checkbox input "true"
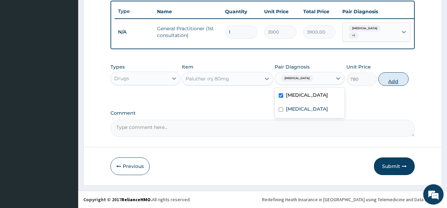
click at [387, 76] on button "Add" at bounding box center [393, 79] width 31 height 14
type input "0"
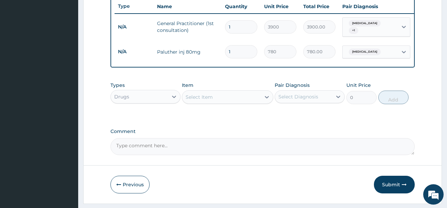
type input "0.00"
type input "6"
type input "4680.00"
type input "6"
click at [209, 101] on div "Select Item" at bounding box center [199, 97] width 27 height 7
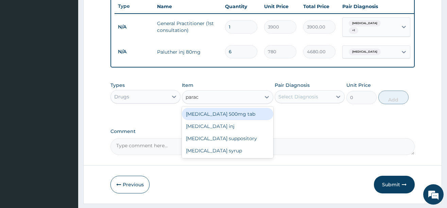
type input "parace"
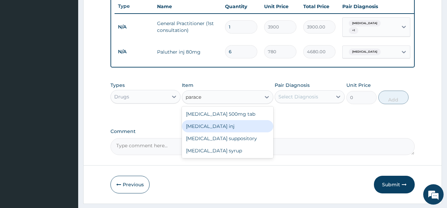
click at [232, 133] on div "Paracetamol inj" at bounding box center [227, 126] width 91 height 12
type input "180"
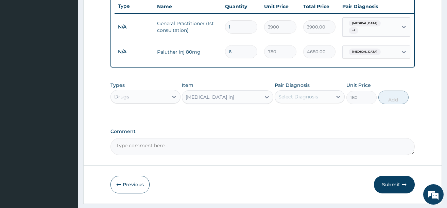
click at [320, 100] on div "Select Diagnosis" at bounding box center [303, 96] width 57 height 11
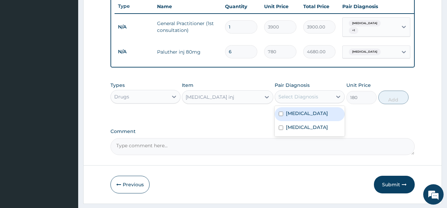
click at [301, 121] on div "Falciparum malaria" at bounding box center [310, 114] width 70 height 14
checkbox input "true"
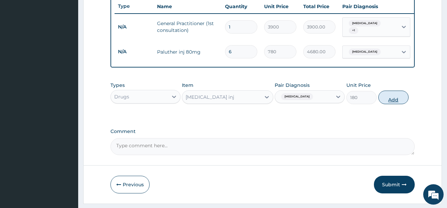
click at [388, 104] on button "Add" at bounding box center [393, 98] width 31 height 14
type input "0"
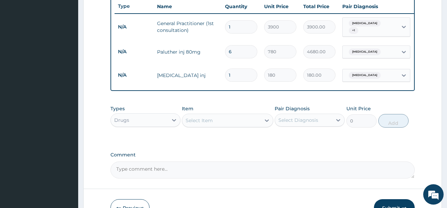
type input "0.00"
type input "2"
type input "360.00"
type input "2"
click at [219, 126] on div "Select Item" at bounding box center [221, 120] width 79 height 11
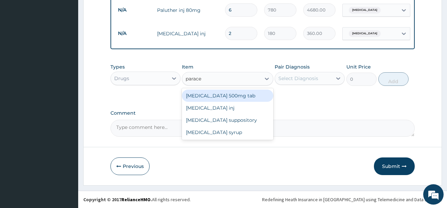
scroll to position [304, 0]
type input "parace"
click at [133, 164] on button "Previous" at bounding box center [129, 167] width 39 height 18
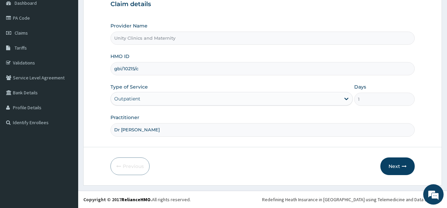
scroll to position [71, 0]
click at [147, 67] on input "gbi/10215/c" at bounding box center [262, 68] width 304 height 13
type input "gbi/10215/b"
click at [387, 169] on button "Next" at bounding box center [397, 167] width 34 height 18
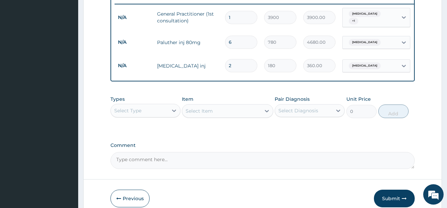
scroll to position [275, 0]
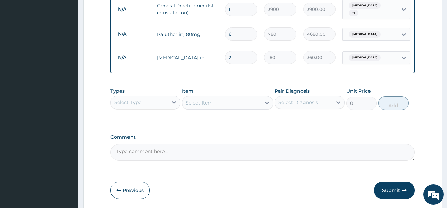
click at [223, 110] on div "Select Item" at bounding box center [227, 103] width 91 height 14
click at [161, 104] on div "Select Type" at bounding box center [139, 102] width 57 height 11
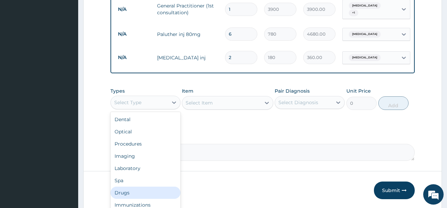
click at [124, 199] on div "Drugs" at bounding box center [145, 193] width 70 height 12
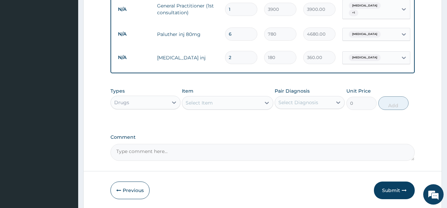
click at [222, 108] on div "Select Item" at bounding box center [221, 103] width 79 height 11
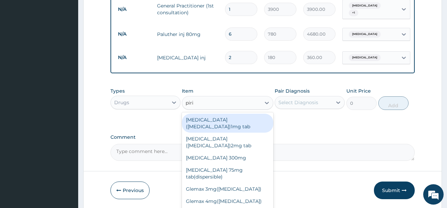
type input "pirit"
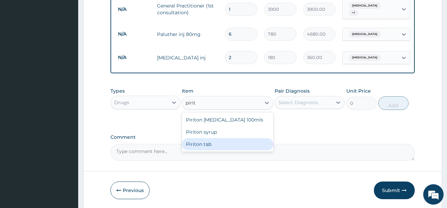
click at [215, 147] on div "Piriton tab" at bounding box center [227, 144] width 91 height 12
type input "24"
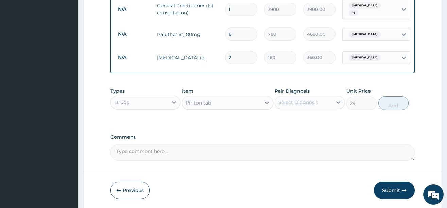
click at [314, 106] on div "Select Diagnosis" at bounding box center [298, 102] width 40 height 7
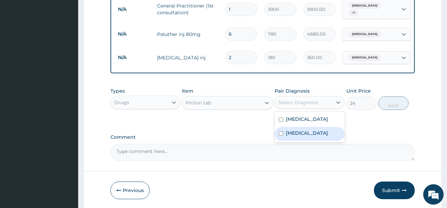
click at [314, 137] on label "Common cold" at bounding box center [307, 133] width 42 height 7
checkbox input "true"
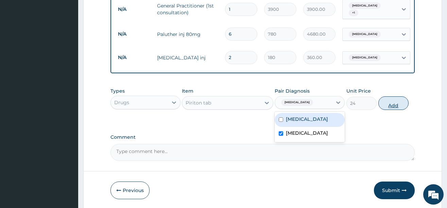
click at [400, 109] on button "Add" at bounding box center [393, 104] width 31 height 14
type input "0"
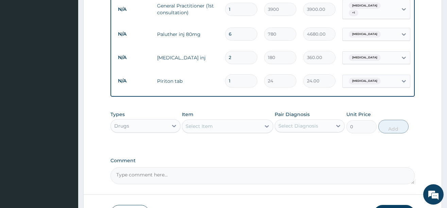
type input "0.00"
type input "8"
type input "192.00"
type input "8"
click at [237, 132] on div "Select Item" at bounding box center [221, 126] width 79 height 11
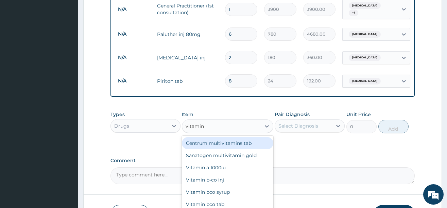
type input "vitamin c"
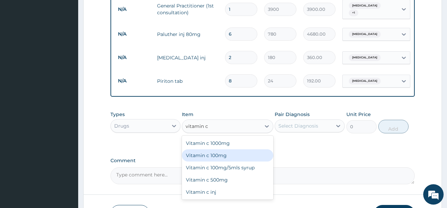
click at [235, 161] on div "Vitamin c 100mg" at bounding box center [227, 156] width 91 height 12
type input "12"
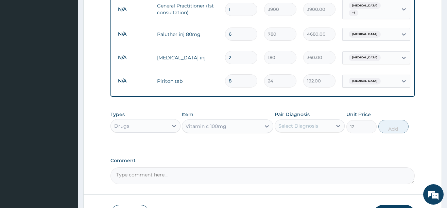
click at [323, 132] on div "Select Diagnosis" at bounding box center [303, 126] width 57 height 11
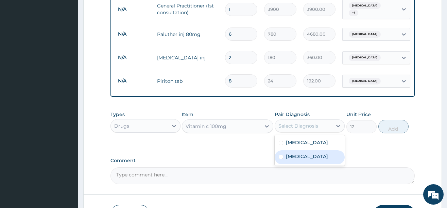
click at [290, 160] on label "Common cold" at bounding box center [307, 156] width 42 height 7
checkbox input "true"
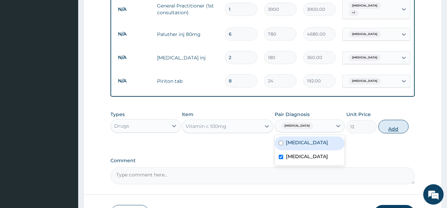
click at [398, 134] on button "Add" at bounding box center [393, 127] width 31 height 14
type input "0"
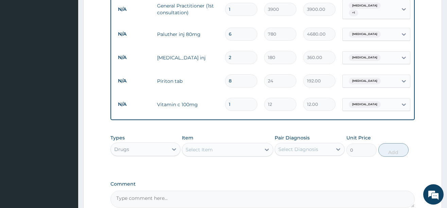
type input "0.00"
type input "6"
type input "72.00"
type input "5"
type input "60.00"
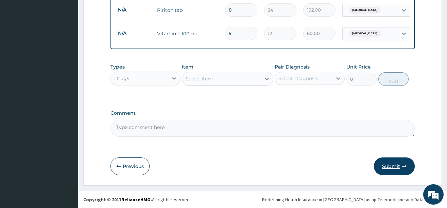
type input "5"
click at [386, 171] on button "Submit" at bounding box center [394, 167] width 41 height 18
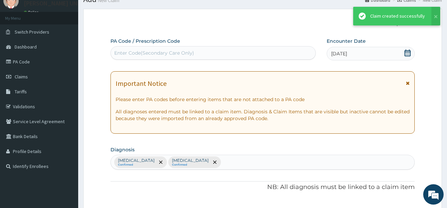
scroll to position [351, 0]
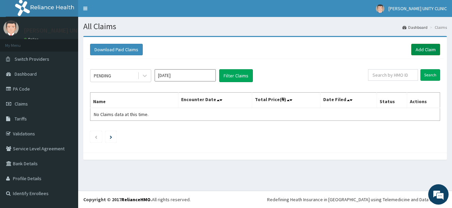
click at [425, 51] on link "Add Claim" at bounding box center [425, 50] width 29 height 12
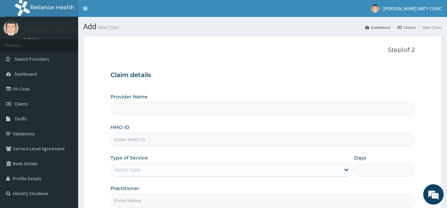
type input "Unity Clinics and Maternity"
click at [33, 91] on link "PA Code" at bounding box center [39, 89] width 78 height 15
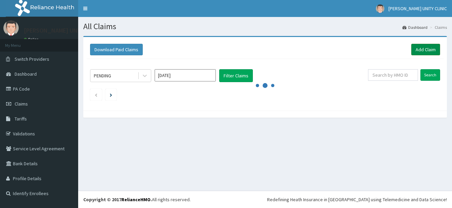
click at [425, 49] on link "Add Claim" at bounding box center [425, 50] width 29 height 12
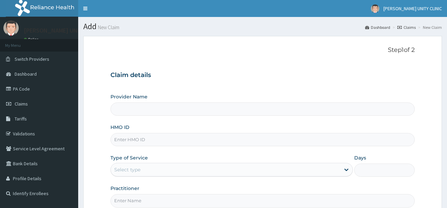
click at [138, 137] on input "HMO ID" at bounding box center [262, 139] width 304 height 13
type input "eis"
type input "Unity Clinics and Maternity"
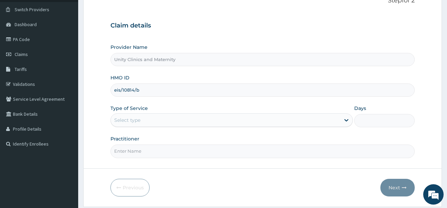
scroll to position [71, 0]
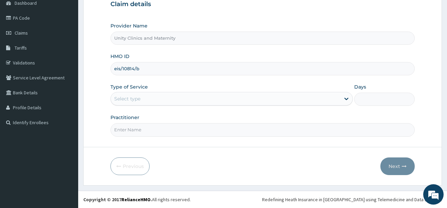
type input "eis/10814/b"
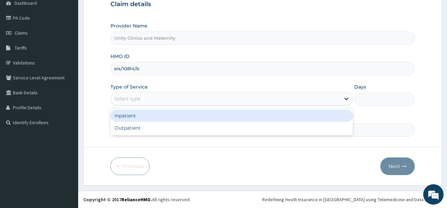
click at [249, 104] on div "Select type" at bounding box center [225, 98] width 229 height 11
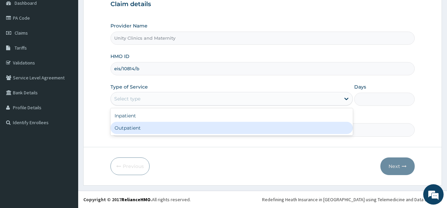
click at [231, 124] on div "Outpatient" at bounding box center [231, 128] width 242 height 12
type input "1"
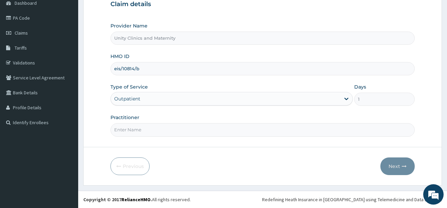
drag, startPoint x: 292, startPoint y: 130, endPoint x: 291, endPoint y: 135, distance: 5.5
click at [292, 130] on input "Practitioner" at bounding box center [262, 129] width 304 height 13
type input "Dr [PERSON_NAME]"
click at [389, 168] on button "Next" at bounding box center [397, 167] width 34 height 18
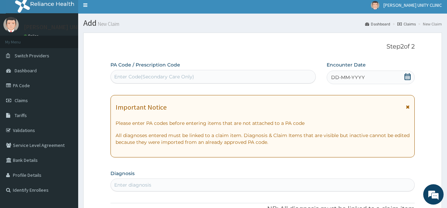
scroll to position [3, 0]
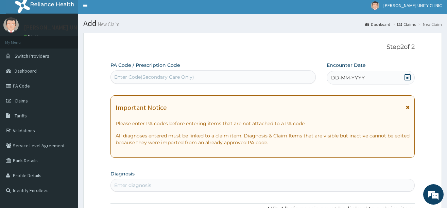
click at [181, 75] on div "Enter Code(Secondary Care Only)" at bounding box center [154, 77] width 80 height 7
paste input "PA/970A0E"
type input "PA/970A0E"
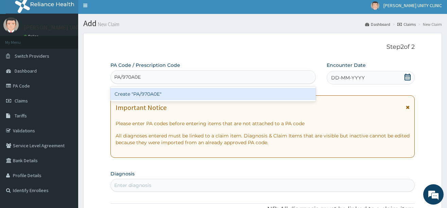
click at [169, 93] on div "Create "PA/970A0E"" at bounding box center [212, 94] width 205 height 12
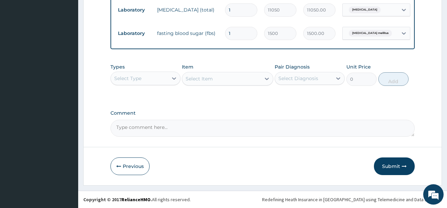
scroll to position [278, 0]
click at [392, 163] on button "Submit" at bounding box center [394, 167] width 41 height 18
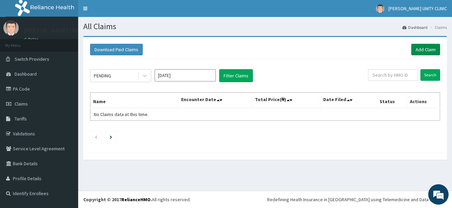
click at [427, 50] on link "Add Claim" at bounding box center [425, 50] width 29 height 12
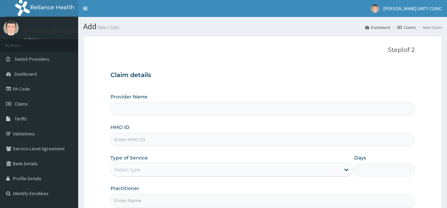
click at [135, 141] on input "HMO ID" at bounding box center [262, 139] width 304 height 13
type input "eis"
type input "Unity Clinics and Maternity"
type input "eis/10814/b"
click at [161, 168] on div "Select type" at bounding box center [225, 169] width 229 height 11
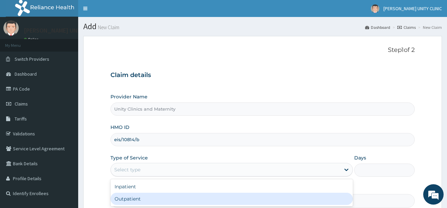
click at [151, 194] on div "Outpatient" at bounding box center [231, 199] width 242 height 12
type input "1"
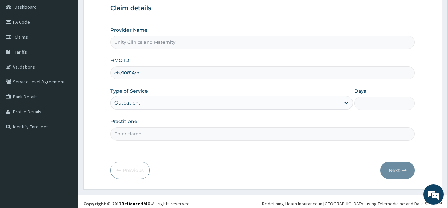
scroll to position [68, 0]
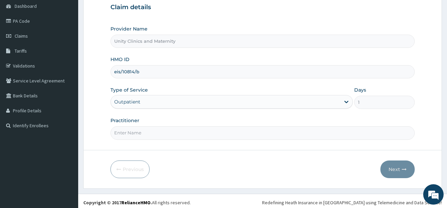
click at [191, 139] on input "Practitioner" at bounding box center [262, 132] width 304 height 13
type input "Dr [PERSON_NAME]"
click at [400, 167] on button "Next" at bounding box center [397, 170] width 34 height 18
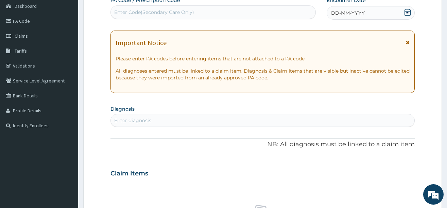
scroll to position [0, 0]
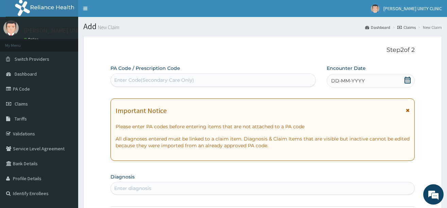
click at [408, 79] on icon at bounding box center [407, 80] width 7 height 7
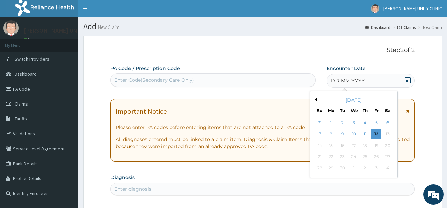
click at [316, 99] on button "Previous Month" at bounding box center [314, 99] width 3 height 3
click at [341, 168] on div "26" at bounding box center [342, 168] width 10 height 10
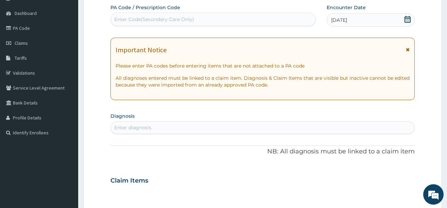
scroll to position [68, 0]
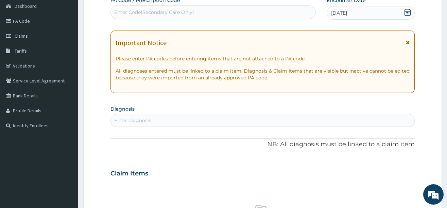
click at [128, 121] on div "Enter diagnosis" at bounding box center [132, 120] width 37 height 7
type input "malaria"
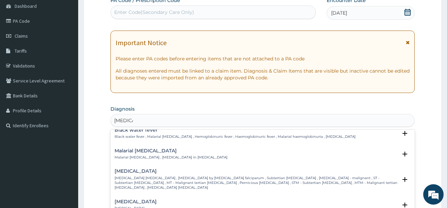
scroll to position [272, 0]
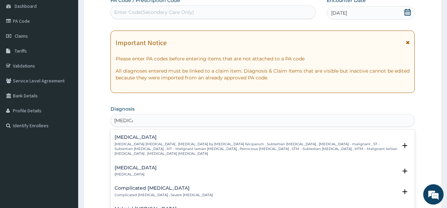
click at [130, 142] on p "Falciparum malaria , Malignant tertian malaria , Malaria by Plasmodium falcipar…" at bounding box center [256, 149] width 283 height 15
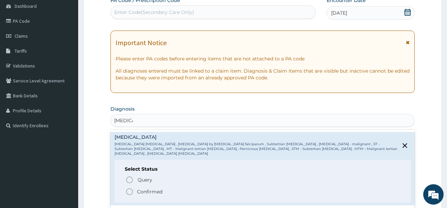
click at [129, 188] on icon "status option filled" at bounding box center [129, 192] width 8 height 8
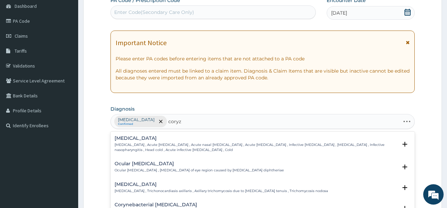
type input "coryza"
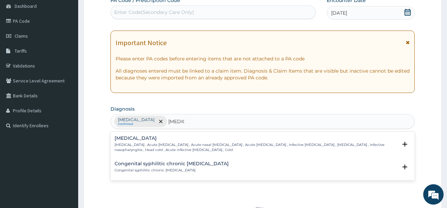
click at [127, 149] on p "Common cold , Acute coryza , Acute nasal catarrh , Acute rhinitis , Infective r…" at bounding box center [256, 148] width 283 height 10
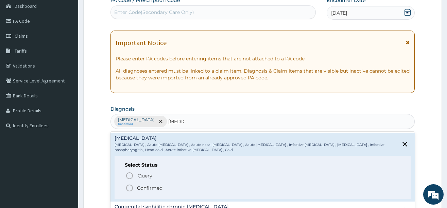
click at [130, 188] on icon "status option filled" at bounding box center [129, 188] width 8 height 8
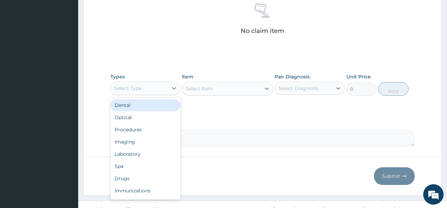
click at [154, 91] on div "Select Type" at bounding box center [139, 88] width 57 height 11
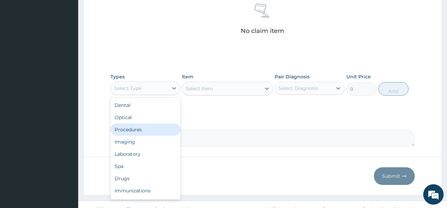
click at [137, 132] on div "Procedures" at bounding box center [145, 130] width 70 height 12
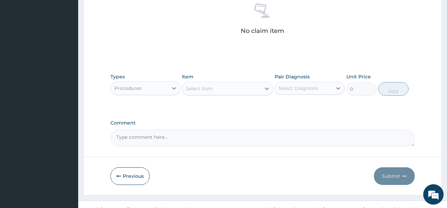
click at [232, 84] on div "Select Item" at bounding box center [221, 88] width 79 height 11
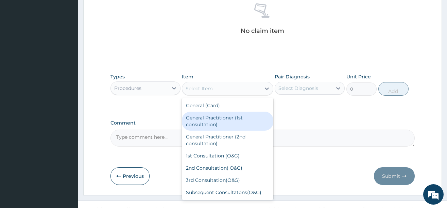
click at [225, 120] on div "General Practitioner (1st consultation)" at bounding box center [227, 121] width 91 height 19
type input "3900"
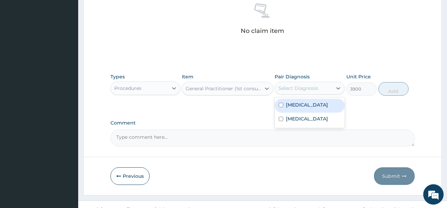
click at [298, 89] on div "Select Diagnosis" at bounding box center [298, 88] width 40 height 7
click at [300, 104] on label "Falciparum malaria" at bounding box center [307, 105] width 42 height 7
checkbox input "true"
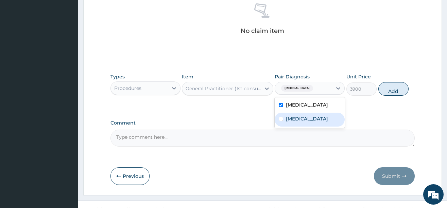
click at [301, 115] on div "Common cold" at bounding box center [310, 120] width 70 height 14
checkbox input "true"
click at [394, 95] on button "Add" at bounding box center [393, 89] width 31 height 14
type input "0"
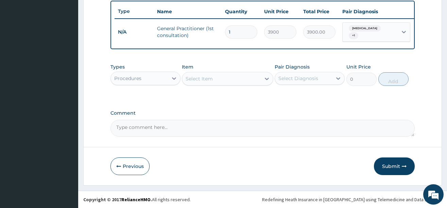
scroll to position [257, 0]
click at [150, 76] on div "Procedures" at bounding box center [139, 78] width 57 height 11
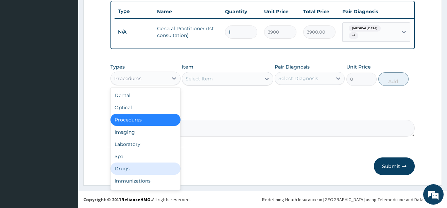
click at [127, 166] on div "Drugs" at bounding box center [145, 169] width 70 height 12
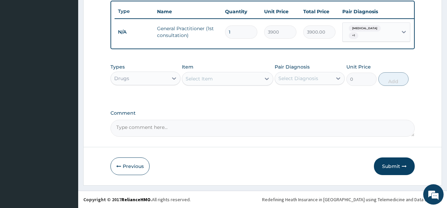
click at [231, 81] on div "Select Item" at bounding box center [221, 78] width 79 height 11
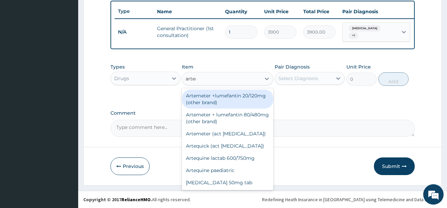
type input "arteme"
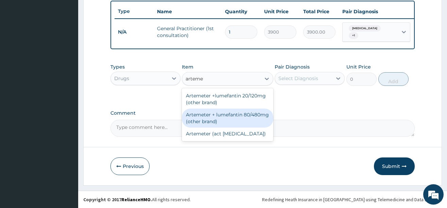
click at [226, 114] on div "Artemeter + lumefantin 80/480mg (other brand)" at bounding box center [227, 118] width 91 height 19
type input "230.4"
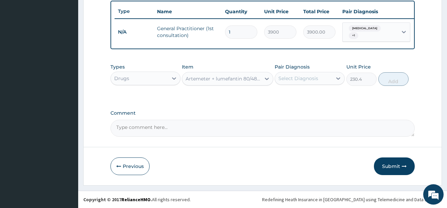
click at [309, 76] on div "Select Diagnosis" at bounding box center [298, 78] width 40 height 7
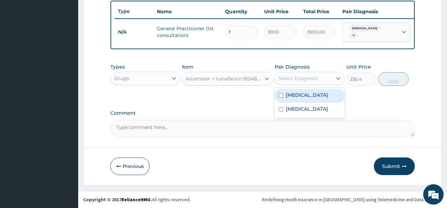
click at [302, 99] on div "Falciparum malaria" at bounding box center [310, 96] width 70 height 14
checkbox input "true"
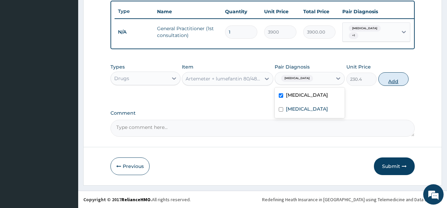
click at [388, 81] on button "Add" at bounding box center [393, 79] width 31 height 14
type input "0"
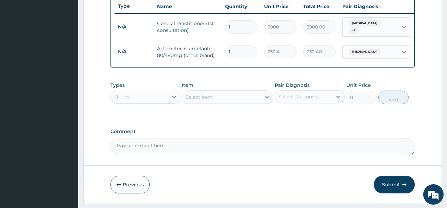
type input "0.00"
type input "6"
type input "1382.40"
type input "6"
click at [226, 103] on div "Select Item" at bounding box center [221, 97] width 79 height 11
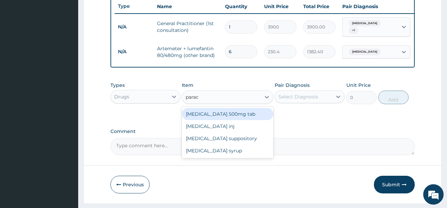
type input "parace"
click at [219, 118] on div "Paracetamol 500mg tab" at bounding box center [227, 114] width 91 height 12
type input "12"
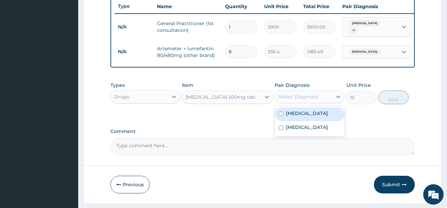
click at [325, 100] on div "Select Diagnosis" at bounding box center [303, 96] width 57 height 11
click at [307, 121] on div "Falciparum malaria" at bounding box center [310, 114] width 70 height 14
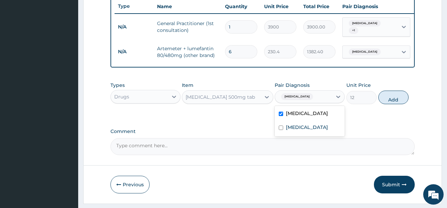
checkbox input "true"
click at [391, 104] on button "Add" at bounding box center [393, 98] width 31 height 14
type input "0"
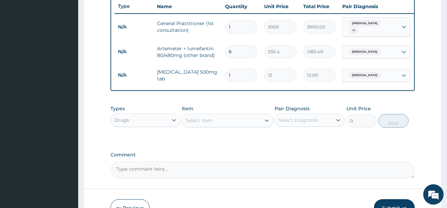
type input "0.00"
type input "2"
type input "24.00"
type input "24"
type input "288.00"
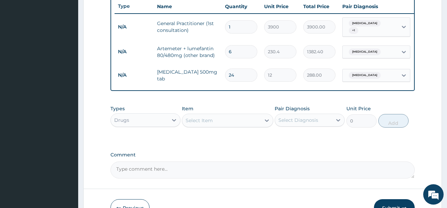
type input "24"
click at [195, 124] on div "Select Item" at bounding box center [199, 120] width 27 height 7
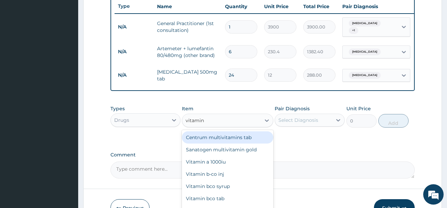
type input "vitamin c"
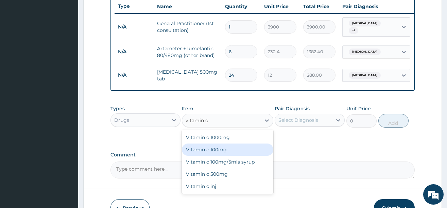
click at [236, 156] on div "Vitamin c 100mg" at bounding box center [227, 150] width 91 height 12
type input "12"
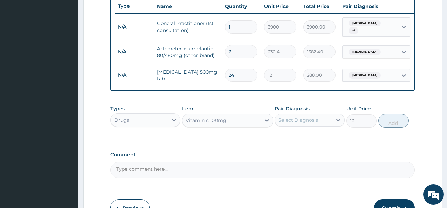
click at [303, 123] on div "Select Diagnosis" at bounding box center [298, 120] width 40 height 7
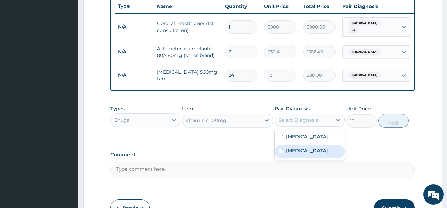
click at [301, 152] on div "Common cold" at bounding box center [310, 152] width 70 height 14
checkbox input "true"
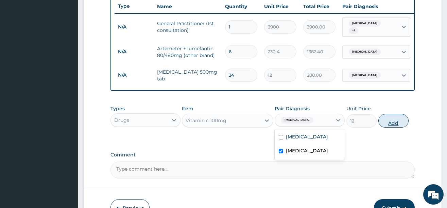
click at [391, 127] on button "Add" at bounding box center [393, 121] width 31 height 14
type input "0"
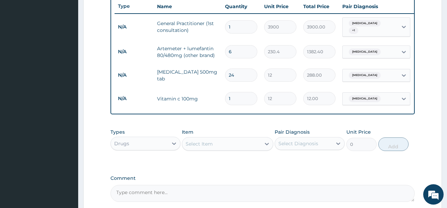
type input "10"
type input "120.00"
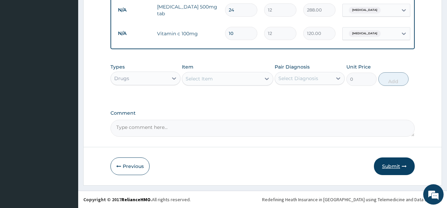
type input "10"
click at [387, 167] on button "Submit" at bounding box center [394, 167] width 41 height 18
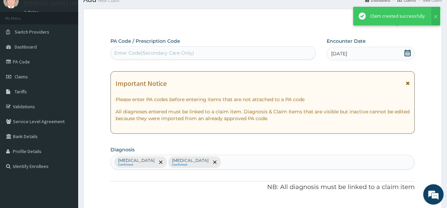
scroll to position [328, 0]
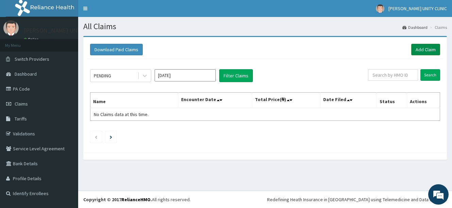
click at [421, 51] on link "Add Claim" at bounding box center [425, 50] width 29 height 12
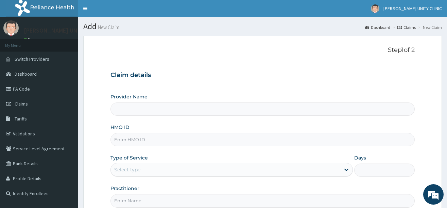
click at [139, 143] on input "HMO ID" at bounding box center [262, 139] width 304 height 13
type input "eis/"
type input "Unity Clinics and Maternity"
type input "eis/10814/a"
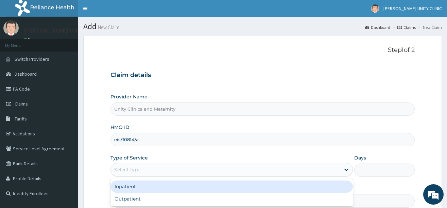
click at [152, 168] on div "Select type" at bounding box center [225, 169] width 229 height 11
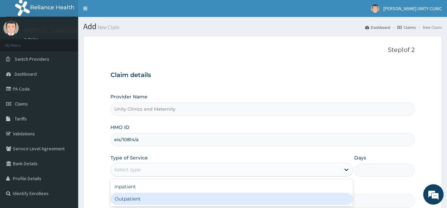
click at [135, 196] on div "Outpatient" at bounding box center [231, 199] width 242 height 12
type input "1"
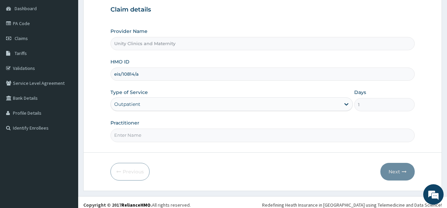
scroll to position [68, 0]
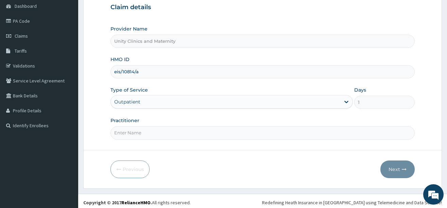
click at [134, 138] on input "Practitioner" at bounding box center [262, 132] width 304 height 13
type input "Dr [PERSON_NAME]"
click at [396, 170] on button "Next" at bounding box center [397, 170] width 34 height 18
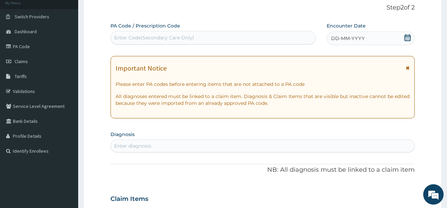
scroll to position [0, 0]
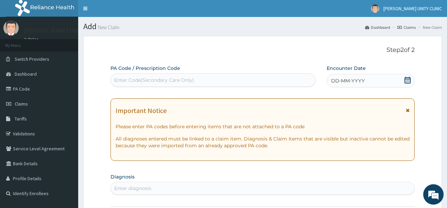
click at [404, 80] on icon at bounding box center [407, 80] width 7 height 7
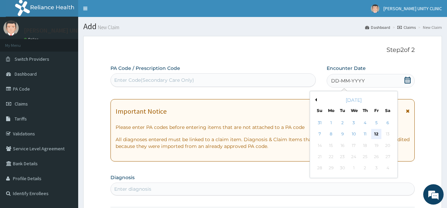
click at [376, 137] on div "12" at bounding box center [376, 134] width 10 height 10
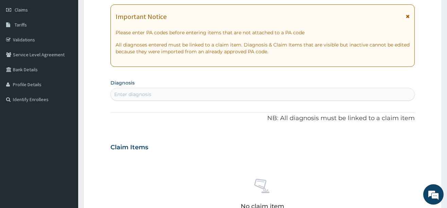
scroll to position [102, 0]
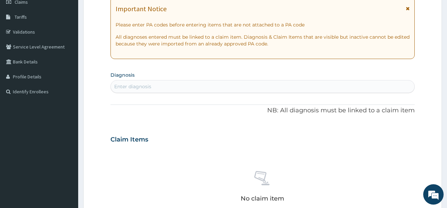
click at [132, 91] on div "Enter diagnosis" at bounding box center [262, 86] width 303 height 11
type input "[MEDICAL_DATA]"
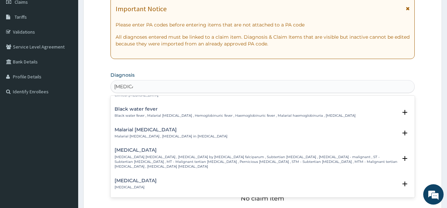
scroll to position [272, 0]
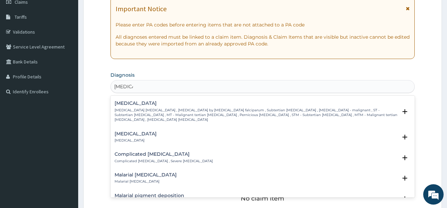
click at [145, 110] on p "[MEDICAL_DATA] [MEDICAL_DATA] , [MEDICAL_DATA] by [MEDICAL_DATA] falciparum , S…" at bounding box center [256, 115] width 283 height 15
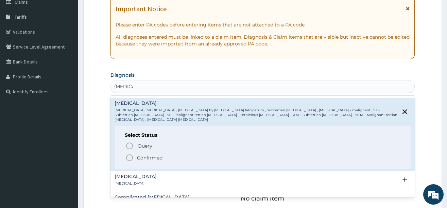
click at [127, 154] on icon "status option filled" at bounding box center [129, 158] width 8 height 8
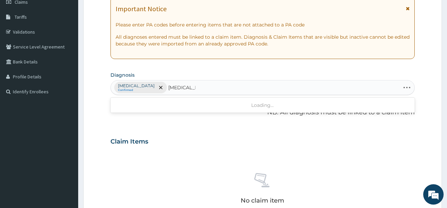
type input "[MEDICAL_DATA]"
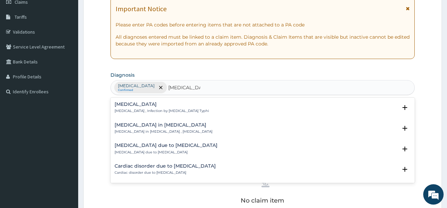
click at [124, 110] on p "[MEDICAL_DATA] , Infection by [MEDICAL_DATA] Typhi" at bounding box center [162, 111] width 94 height 5
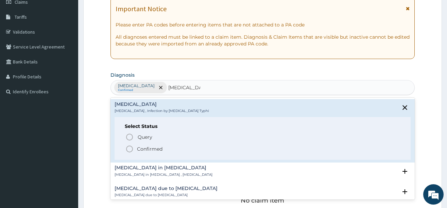
click at [129, 149] on icon "status option filled" at bounding box center [129, 149] width 8 height 8
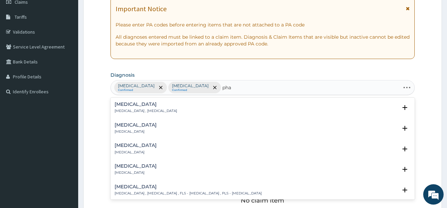
type input "phar"
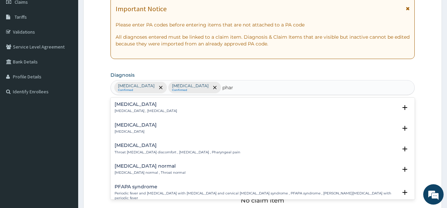
click at [123, 128] on div "[MEDICAL_DATA] [MEDICAL_DATA]" at bounding box center [136, 129] width 42 height 12
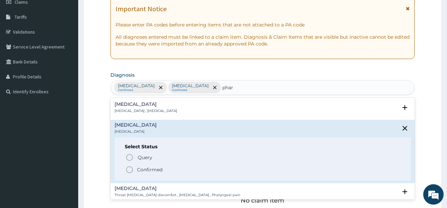
click at [128, 169] on icon "status option filled" at bounding box center [129, 170] width 8 height 8
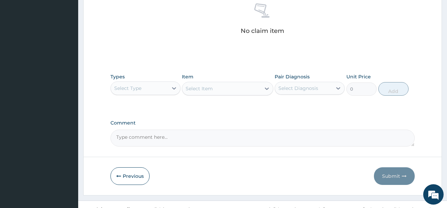
click at [154, 87] on div "Select Type" at bounding box center [139, 88] width 57 height 11
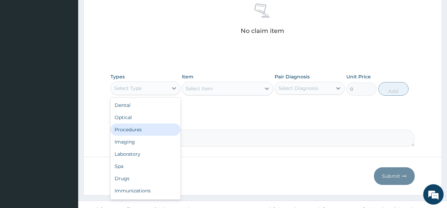
click at [138, 128] on div "Procedures" at bounding box center [145, 130] width 70 height 12
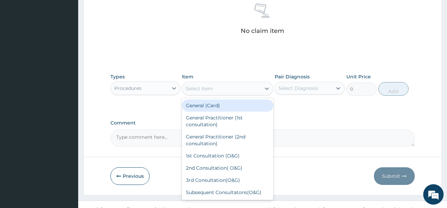
click at [230, 89] on div "Select Item" at bounding box center [221, 88] width 79 height 11
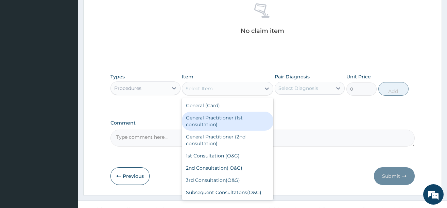
click at [220, 128] on div "General Practitioner (1st consultation)" at bounding box center [227, 121] width 91 height 19
type input "3900"
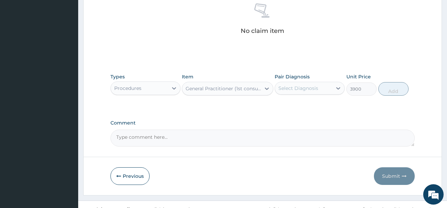
click at [325, 90] on div "Select Diagnosis" at bounding box center [303, 88] width 57 height 11
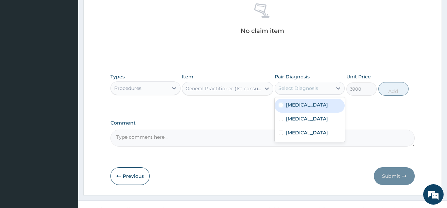
click at [315, 105] on label "[MEDICAL_DATA]" at bounding box center [307, 105] width 42 height 7
checkbox input "true"
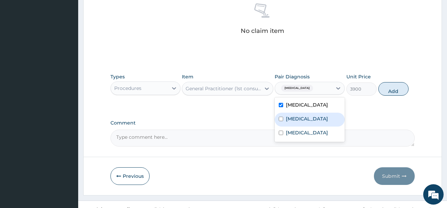
click at [307, 117] on label "[MEDICAL_DATA]" at bounding box center [307, 119] width 42 height 7
click at [306, 127] on div "[MEDICAL_DATA]" at bounding box center [310, 120] width 70 height 14
click at [308, 126] on div "[MEDICAL_DATA]" at bounding box center [310, 120] width 70 height 14
checkbox input "true"
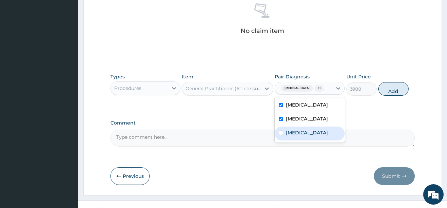
click at [303, 136] on label "[MEDICAL_DATA]" at bounding box center [307, 132] width 42 height 7
checkbox input "true"
click at [395, 94] on button "Add" at bounding box center [393, 89] width 31 height 14
type input "0"
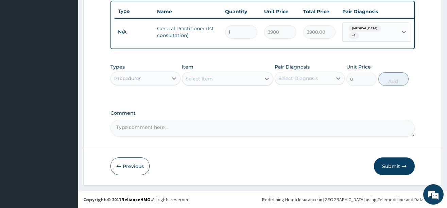
scroll to position [257, 0]
click at [141, 78] on div "Procedures" at bounding box center [127, 78] width 27 height 7
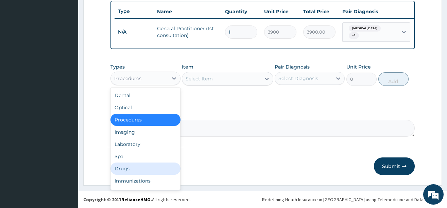
click at [136, 167] on div "Drugs" at bounding box center [145, 169] width 70 height 12
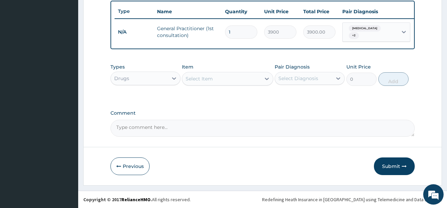
click at [228, 83] on div "Select Item" at bounding box center [221, 78] width 79 height 11
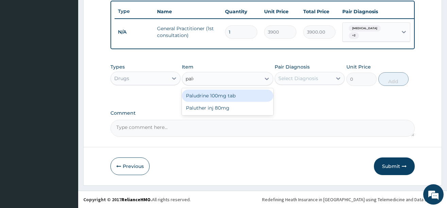
type input "palut"
click at [248, 97] on div "Paluther inj 80mg" at bounding box center [227, 96] width 91 height 12
type input "780"
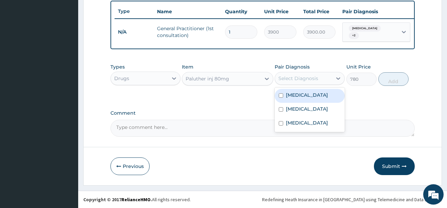
click at [293, 80] on div "Select Diagnosis" at bounding box center [298, 78] width 40 height 7
click at [299, 99] on div "[MEDICAL_DATA]" at bounding box center [310, 96] width 70 height 14
checkbox input "true"
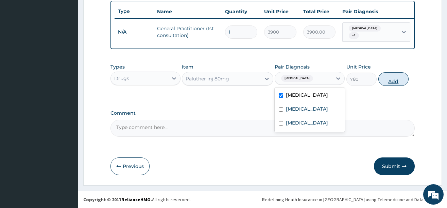
click at [393, 81] on button "Add" at bounding box center [393, 79] width 31 height 14
type input "0"
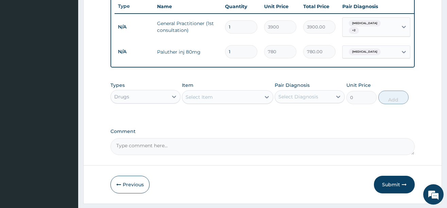
type input "0.00"
type input "6"
type input "4680.00"
type input "6"
click at [216, 99] on div "Select Item" at bounding box center [221, 97] width 79 height 11
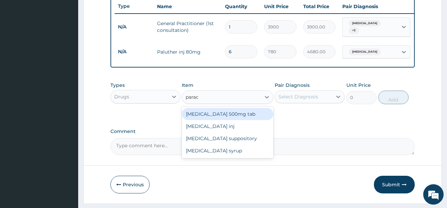
type input "parace"
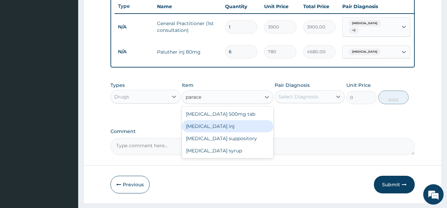
click at [225, 133] on div "[MEDICAL_DATA] inj" at bounding box center [227, 126] width 91 height 12
type input "180"
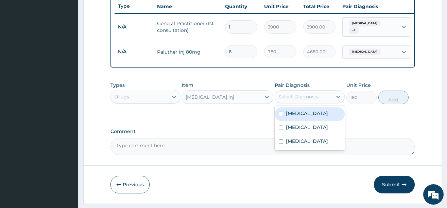
click at [291, 100] on div "Select Diagnosis" at bounding box center [298, 96] width 40 height 7
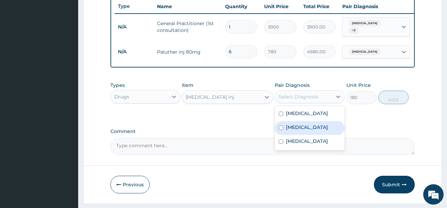
click at [295, 131] on label "[MEDICAL_DATA]" at bounding box center [307, 127] width 42 height 7
checkbox input "true"
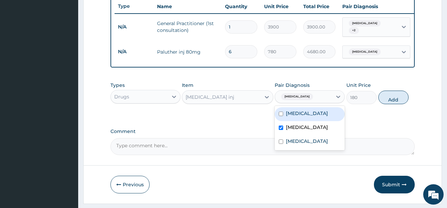
click at [302, 117] on label "[MEDICAL_DATA]" at bounding box center [307, 113] width 42 height 7
checkbox input "true"
click at [298, 100] on span "[MEDICAL_DATA]" at bounding box center [297, 96] width 32 height 7
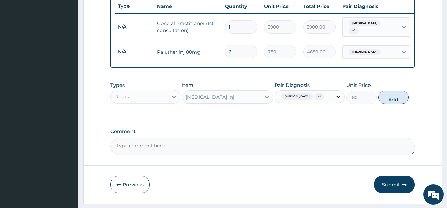
click at [335, 100] on icon at bounding box center [338, 96] width 7 height 7
click at [290, 131] on label "[MEDICAL_DATA]" at bounding box center [307, 127] width 42 height 7
checkbox input "false"
click at [384, 103] on button "Add" at bounding box center [393, 98] width 31 height 14
type input "0"
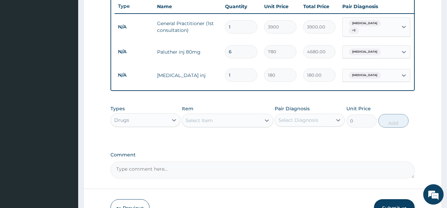
type input "0.00"
type input "2"
type input "360.00"
type input "2"
click at [215, 126] on div "Select Item" at bounding box center [221, 120] width 79 height 11
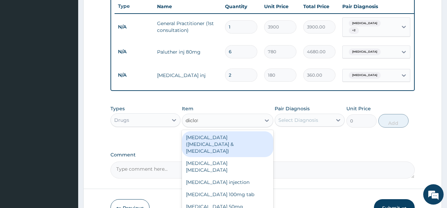
type input "diclofe"
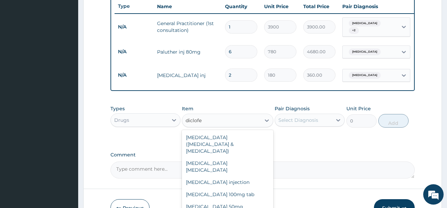
type input "288"
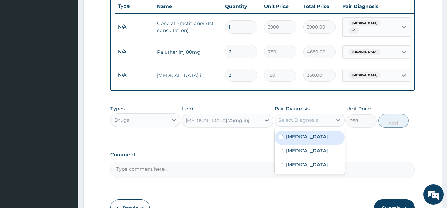
click at [298, 124] on div "Select Diagnosis" at bounding box center [298, 120] width 40 height 7
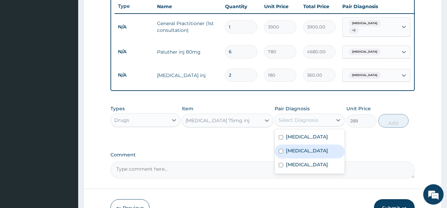
click at [303, 154] on label "[MEDICAL_DATA]" at bounding box center [307, 150] width 42 height 7
checkbox input "true"
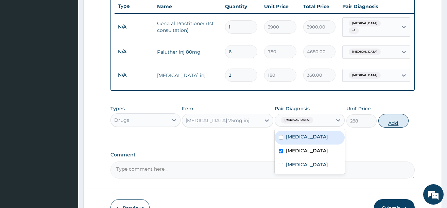
click at [392, 126] on button "Add" at bounding box center [393, 121] width 31 height 14
type input "0"
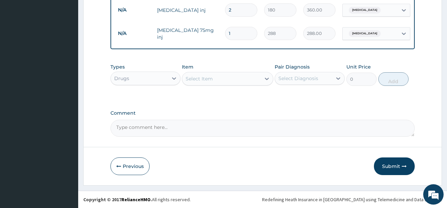
scroll to position [325, 0]
click at [197, 82] on div "Select Item" at bounding box center [199, 78] width 27 height 7
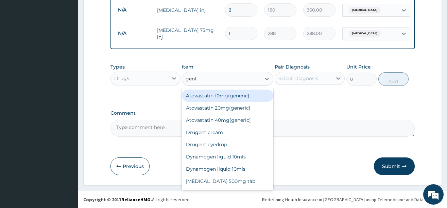
type input "genta"
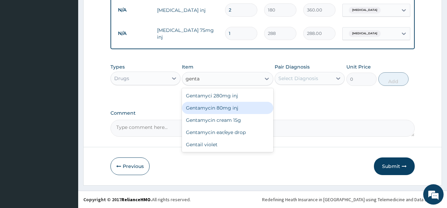
click at [230, 112] on div "Gentamycin 80mg inj" at bounding box center [227, 108] width 91 height 12
type input "259.2"
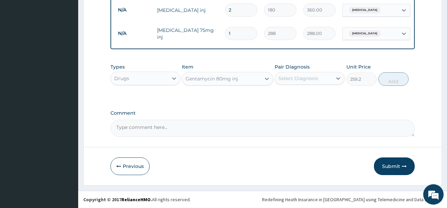
click at [317, 79] on div "Select Diagnosis" at bounding box center [298, 78] width 40 height 7
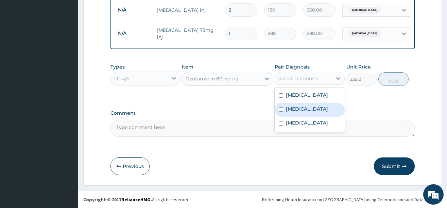
click at [300, 112] on label "[MEDICAL_DATA]" at bounding box center [307, 109] width 42 height 7
checkbox input "true"
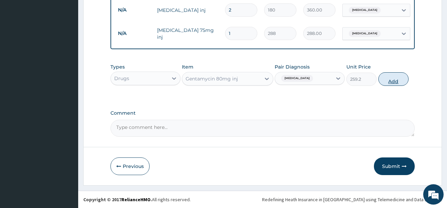
click at [395, 85] on button "Add" at bounding box center [393, 79] width 31 height 14
type input "0"
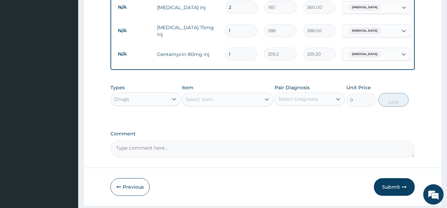
type input "0.00"
type input "6"
type input "1555.20"
type input "6"
click at [208, 103] on div "Select Item" at bounding box center [199, 99] width 27 height 7
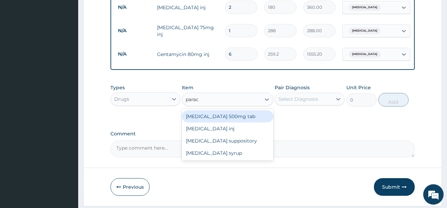
type input "parace"
click at [213, 122] on div "[MEDICAL_DATA] 500mg tab" at bounding box center [227, 116] width 91 height 12
type input "12"
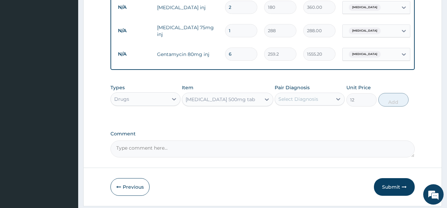
click at [296, 103] on div "Select Diagnosis" at bounding box center [298, 99] width 40 height 7
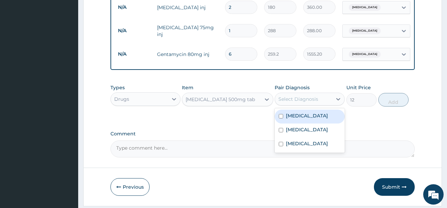
click at [301, 119] on label "[MEDICAL_DATA]" at bounding box center [307, 115] width 42 height 7
checkbox input "true"
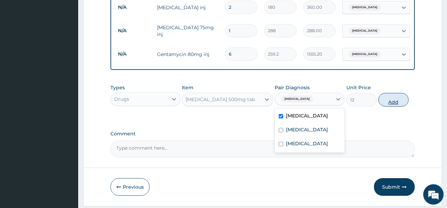
click at [394, 107] on button "Add" at bounding box center [393, 100] width 31 height 14
type input "0"
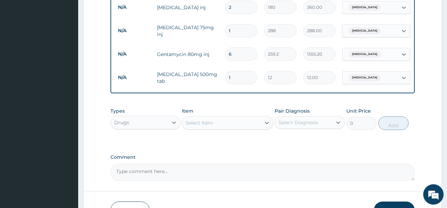
type input "0.00"
type input "2"
type input "24.00"
type input "24"
type input "288.00"
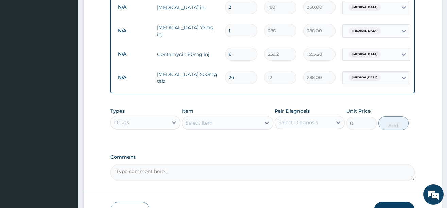
type input "22"
type input "264.00"
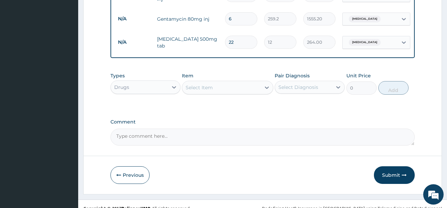
scroll to position [374, 0]
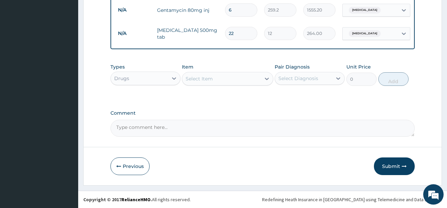
type input "22"
click at [218, 79] on div "Select Item" at bounding box center [221, 78] width 79 height 11
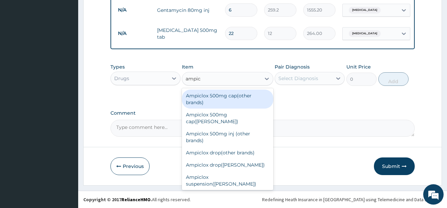
type input "ampicl"
click at [213, 102] on div "Ampiclox 500mg cap(other brands)" at bounding box center [227, 99] width 91 height 19
type input "63.36"
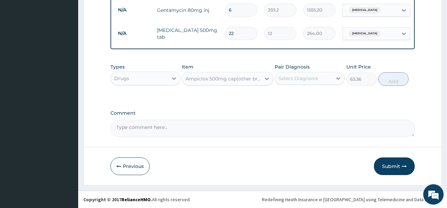
click at [303, 71] on div "Pair Diagnosis Select Diagnosis" at bounding box center [310, 75] width 70 height 22
click at [300, 78] on div "Select Diagnosis" at bounding box center [298, 78] width 40 height 7
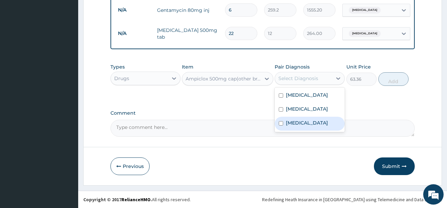
click at [305, 122] on label "[MEDICAL_DATA]" at bounding box center [307, 123] width 42 height 7
checkbox input "true"
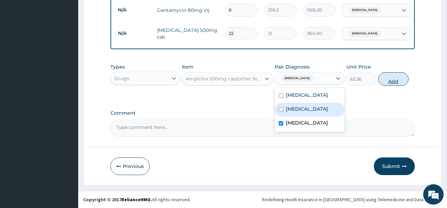
click at [392, 83] on button "Add" at bounding box center [393, 79] width 31 height 14
type input "0"
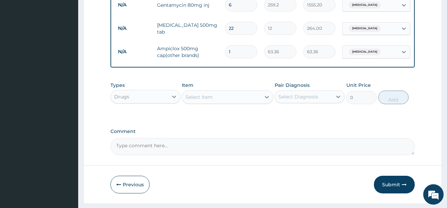
type input "0.00"
type input "2"
type input "126.72"
type input "20"
type input "1267.20"
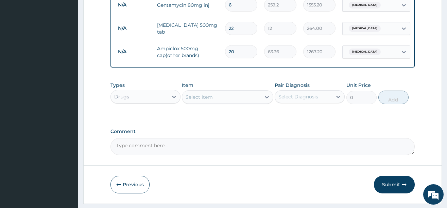
type input "20"
click at [207, 100] on div "Select Item" at bounding box center [199, 97] width 27 height 7
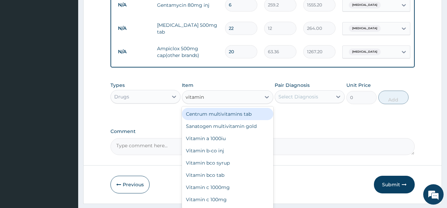
type input "vitamin b"
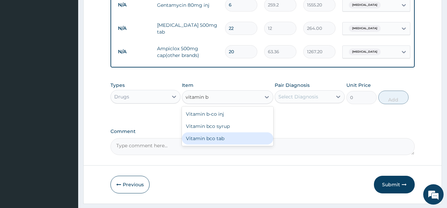
click at [221, 142] on div "Vitamin bco tab" at bounding box center [227, 139] width 91 height 12
type input "12"
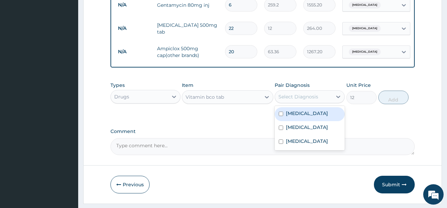
click at [311, 100] on div "Select Diagnosis" at bounding box center [298, 96] width 40 height 7
click at [298, 117] on label "[MEDICAL_DATA]" at bounding box center [307, 113] width 42 height 7
checkbox input "true"
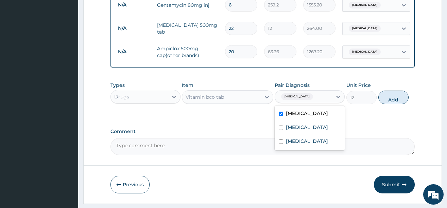
click at [391, 104] on button "Add" at bounding box center [393, 98] width 31 height 14
type input "0"
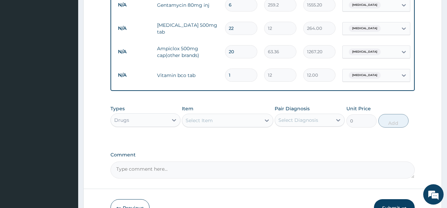
type input "0.00"
type input "9"
type input "108.00"
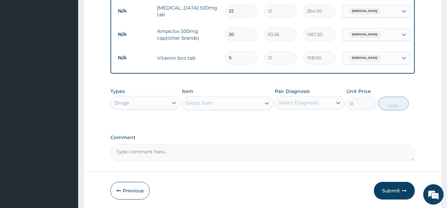
scroll to position [421, 0]
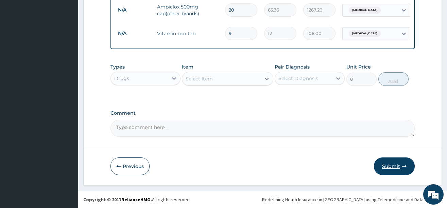
type input "9"
click at [396, 165] on button "Submit" at bounding box center [394, 167] width 41 height 18
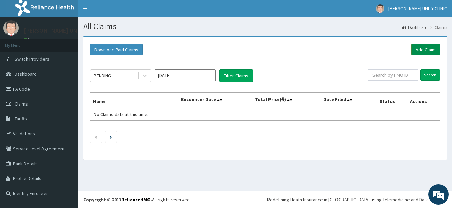
click at [432, 52] on link "Add Claim" at bounding box center [425, 50] width 29 height 12
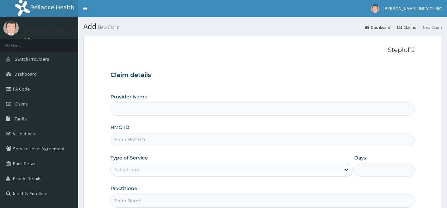
click at [134, 140] on input "HMO ID" at bounding box center [262, 139] width 304 height 13
type input "ar"
type input "Unity Clinics and Maternity"
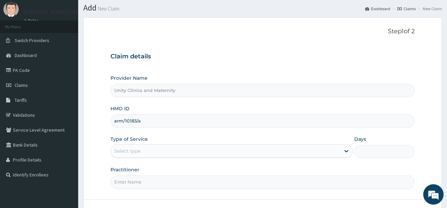
scroll to position [34, 0]
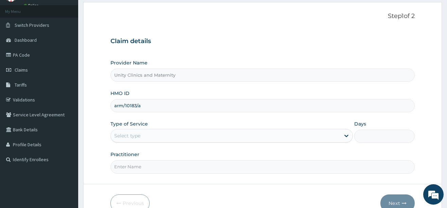
type input "arm/10183/a"
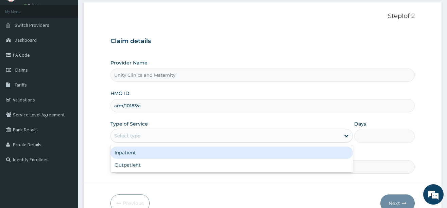
click at [139, 138] on div "Select type" at bounding box center [127, 136] width 26 height 7
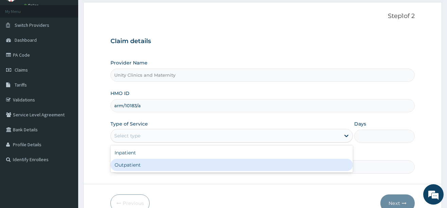
click at [138, 164] on div "Outpatient" at bounding box center [231, 165] width 242 height 12
type input "1"
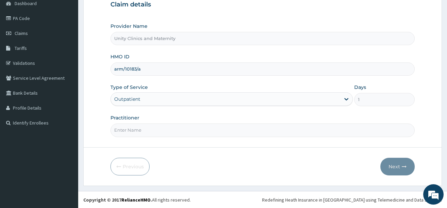
scroll to position [71, 0]
click at [152, 130] on input "Practitioner" at bounding box center [262, 129] width 304 height 13
type input "Dr Nwaedozie Stephen"
click at [397, 165] on button "Next" at bounding box center [397, 167] width 34 height 18
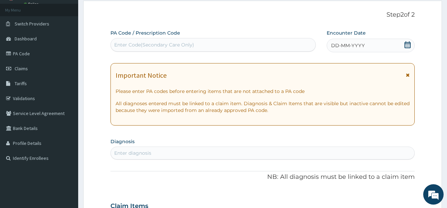
scroll to position [3, 0]
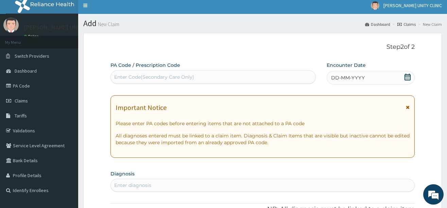
click at [408, 78] on icon at bounding box center [407, 77] width 7 height 7
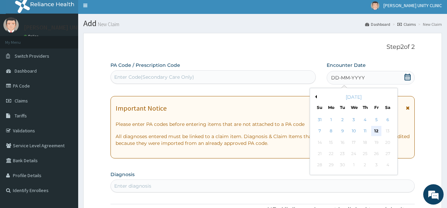
click at [377, 133] on div "12" at bounding box center [376, 131] width 10 height 10
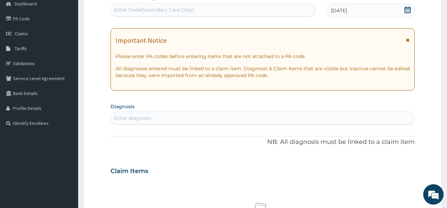
scroll to position [71, 0]
click at [139, 116] on div "Enter diagnosis" at bounding box center [132, 117] width 37 height 7
type input "tonsilli"
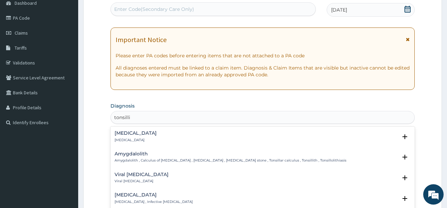
click at [124, 136] on h4 "Tonsillitis" at bounding box center [136, 133] width 42 height 5
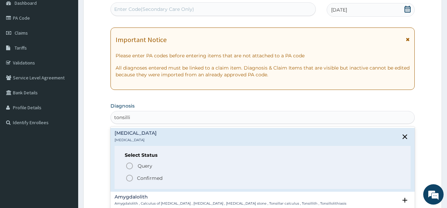
click at [132, 176] on circle "status option filled" at bounding box center [129, 178] width 6 height 6
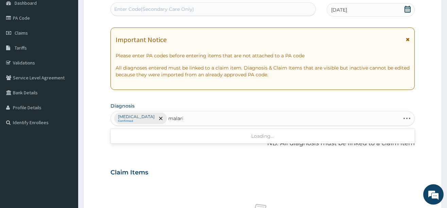
type input "malaria"
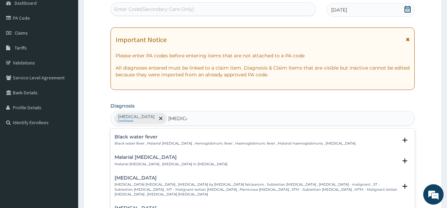
scroll to position [238, 0]
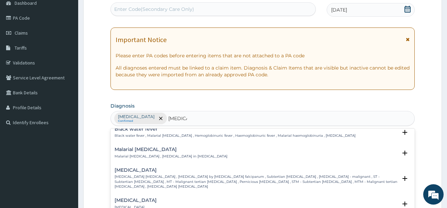
click at [144, 175] on p "Falciparum malaria , Malignant tertian malaria , Malaria by Plasmodium falcipar…" at bounding box center [256, 182] width 283 height 15
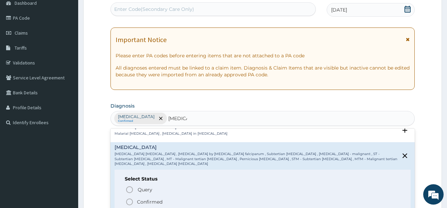
scroll to position [272, 0]
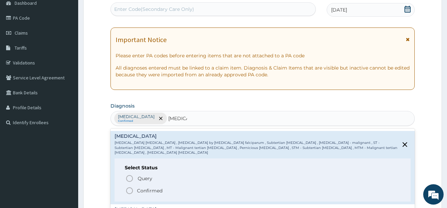
click at [128, 188] on circle "status option filled" at bounding box center [129, 191] width 6 height 6
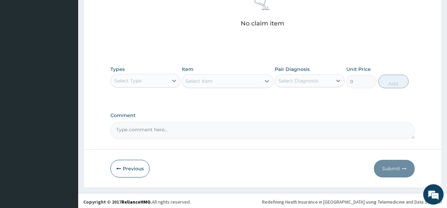
scroll to position [282, 0]
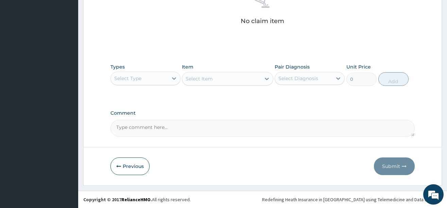
click at [149, 81] on div "Select Type" at bounding box center [139, 78] width 57 height 11
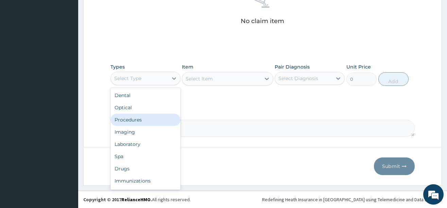
click at [143, 122] on div "Procedures" at bounding box center [145, 120] width 70 height 12
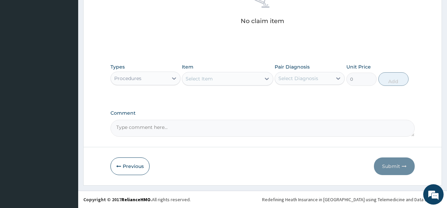
click at [251, 80] on div "Select Item" at bounding box center [221, 78] width 79 height 11
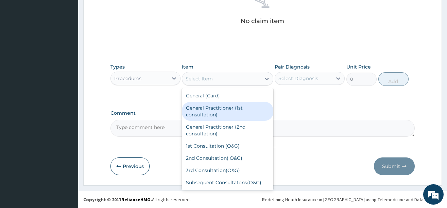
click at [222, 113] on div "General Practitioner (1st consultation)" at bounding box center [227, 111] width 91 height 19
type input "3900"
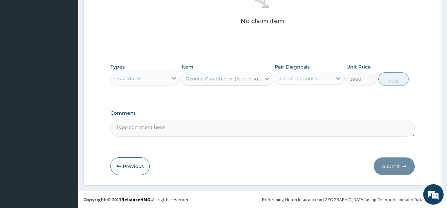
click at [314, 75] on div "Select Diagnosis" at bounding box center [298, 78] width 40 height 7
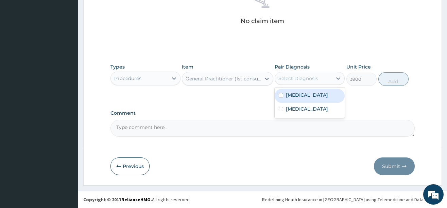
click at [308, 99] on div "Tonsillitis" at bounding box center [310, 96] width 70 height 14
checkbox input "true"
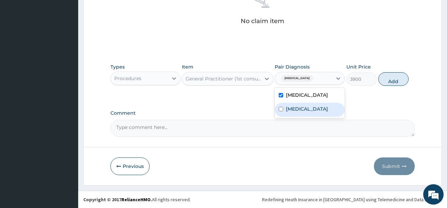
click at [298, 113] on div "Falciparum malaria" at bounding box center [310, 110] width 70 height 14
checkbox input "true"
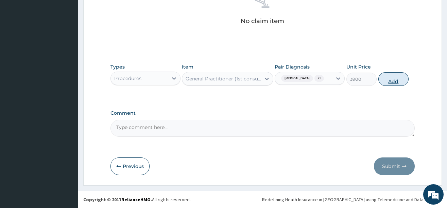
click at [391, 84] on button "Add" at bounding box center [393, 79] width 31 height 14
type input "0"
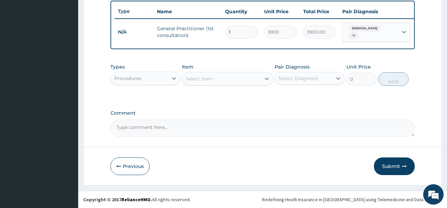
click at [153, 76] on div "Procedures" at bounding box center [139, 78] width 57 height 11
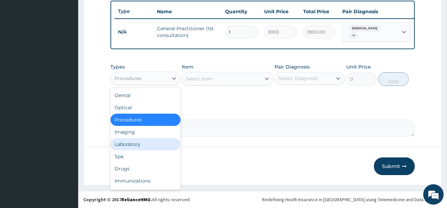
click at [127, 143] on div "Laboratory" at bounding box center [145, 144] width 70 height 12
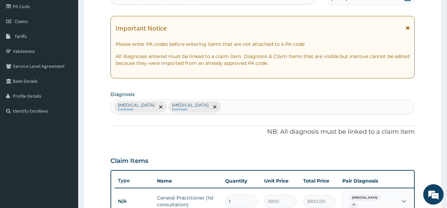
scroll to position [51, 0]
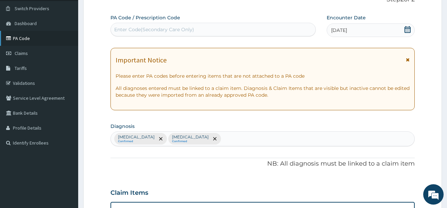
click at [26, 39] on link "PA Code" at bounding box center [39, 38] width 78 height 15
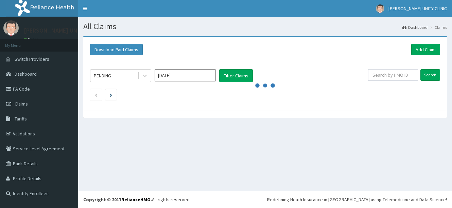
click at [34, 89] on link "PA Code" at bounding box center [39, 89] width 78 height 15
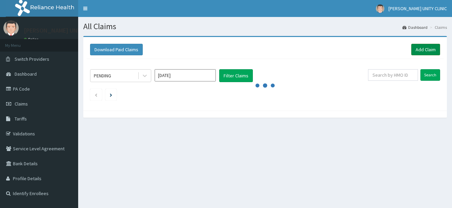
click at [427, 49] on link "Add Claim" at bounding box center [425, 50] width 29 height 12
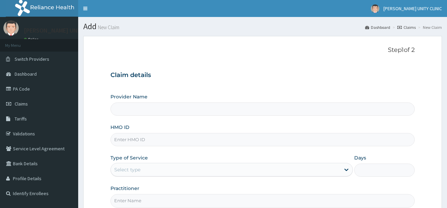
drag, startPoint x: 0, startPoint y: 0, endPoint x: 150, endPoint y: 136, distance: 202.3
click at [150, 136] on input "HMO ID" at bounding box center [262, 139] width 304 height 13
type input "l"
type input "Unity Clinics and Maternity"
type input "LTR/10200/A"
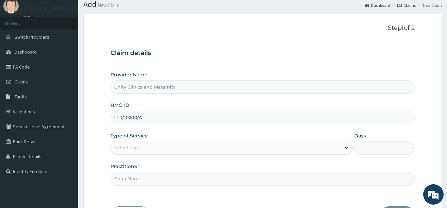
scroll to position [34, 0]
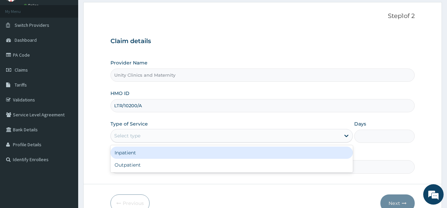
click at [181, 136] on div "Select type" at bounding box center [225, 135] width 229 height 11
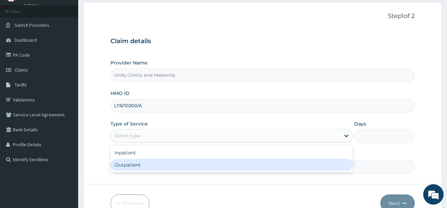
click div "Outpatient"
type input "1"
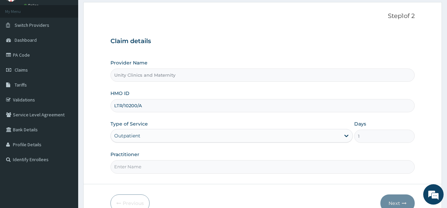
click input "Practitioner"
type input "Dr [PERSON_NAME]"
click button "Next"
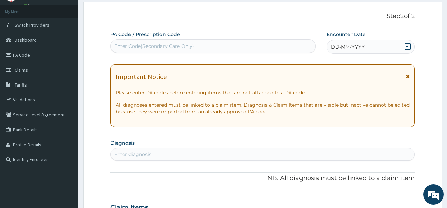
click div "Enter Code(Secondary Care Only)"
paste input "PA/523A32"
type input "PA/523A32"
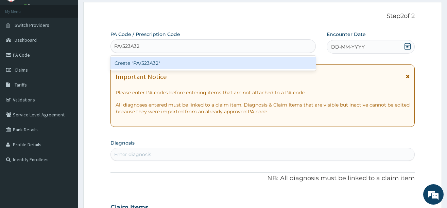
click div "Create "PA/523A32""
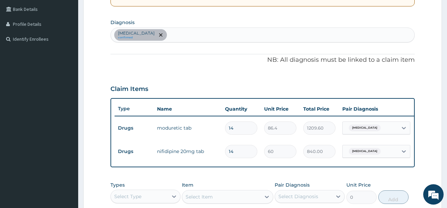
scroll to position [102, 0]
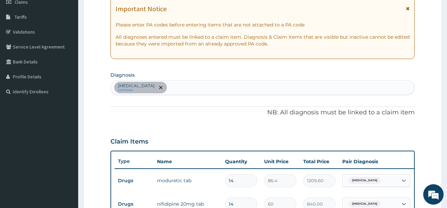
click div "[MEDICAL_DATA] confirmed"
type input "[MEDICAL_DATA]"
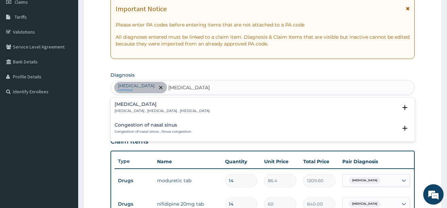
click p "[MEDICAL_DATA] , [MEDICAL_DATA] , [MEDICAL_DATA]"
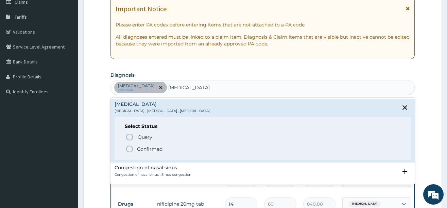
click icon "status option filled"
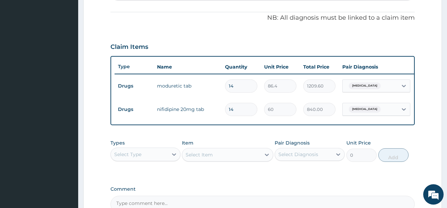
scroll to position [238, 0]
